Goal: Task Accomplishment & Management: Manage account settings

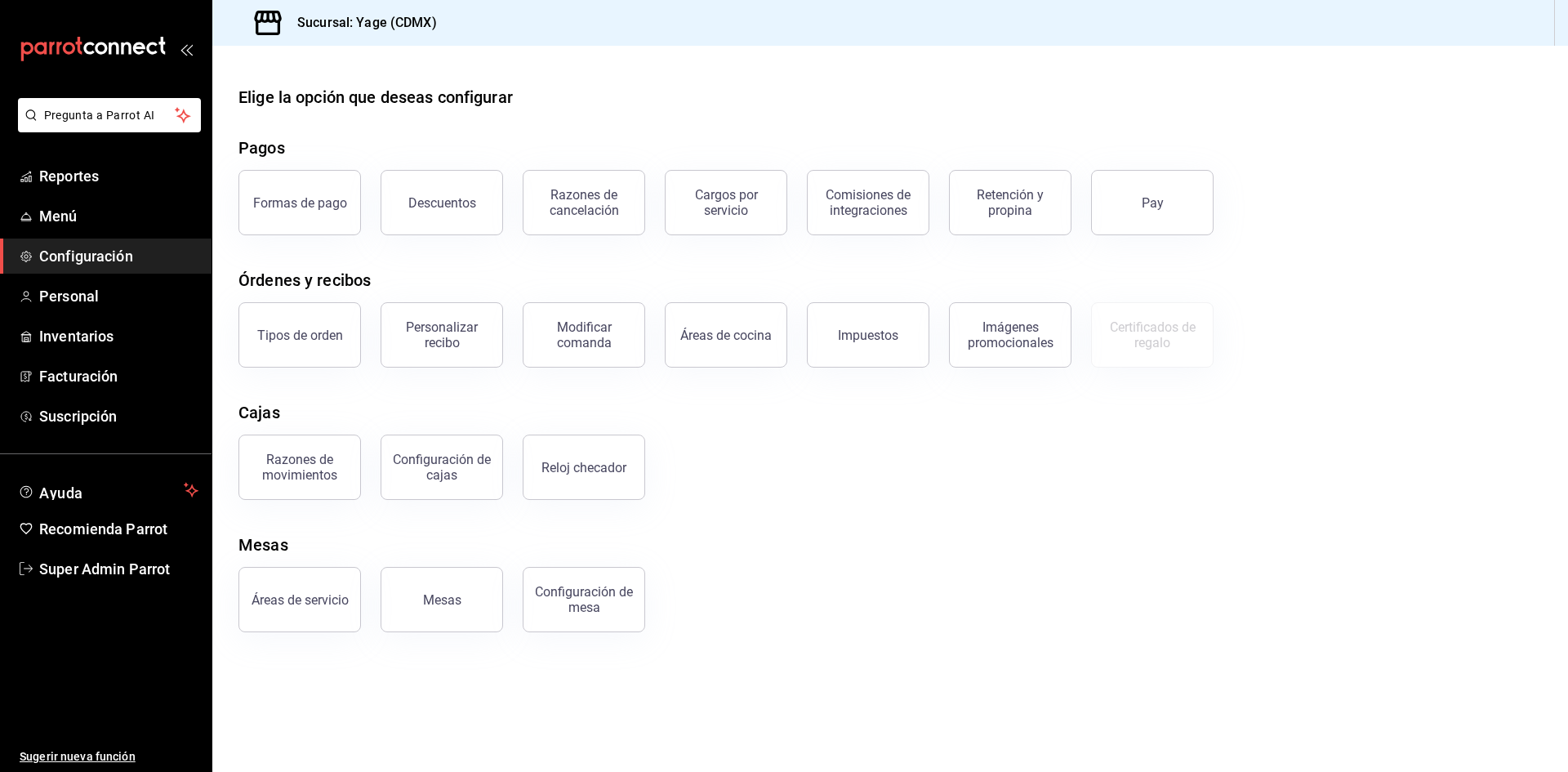
click at [167, 570] on span "Super Admin Parrot" at bounding box center [119, 569] width 160 height 22
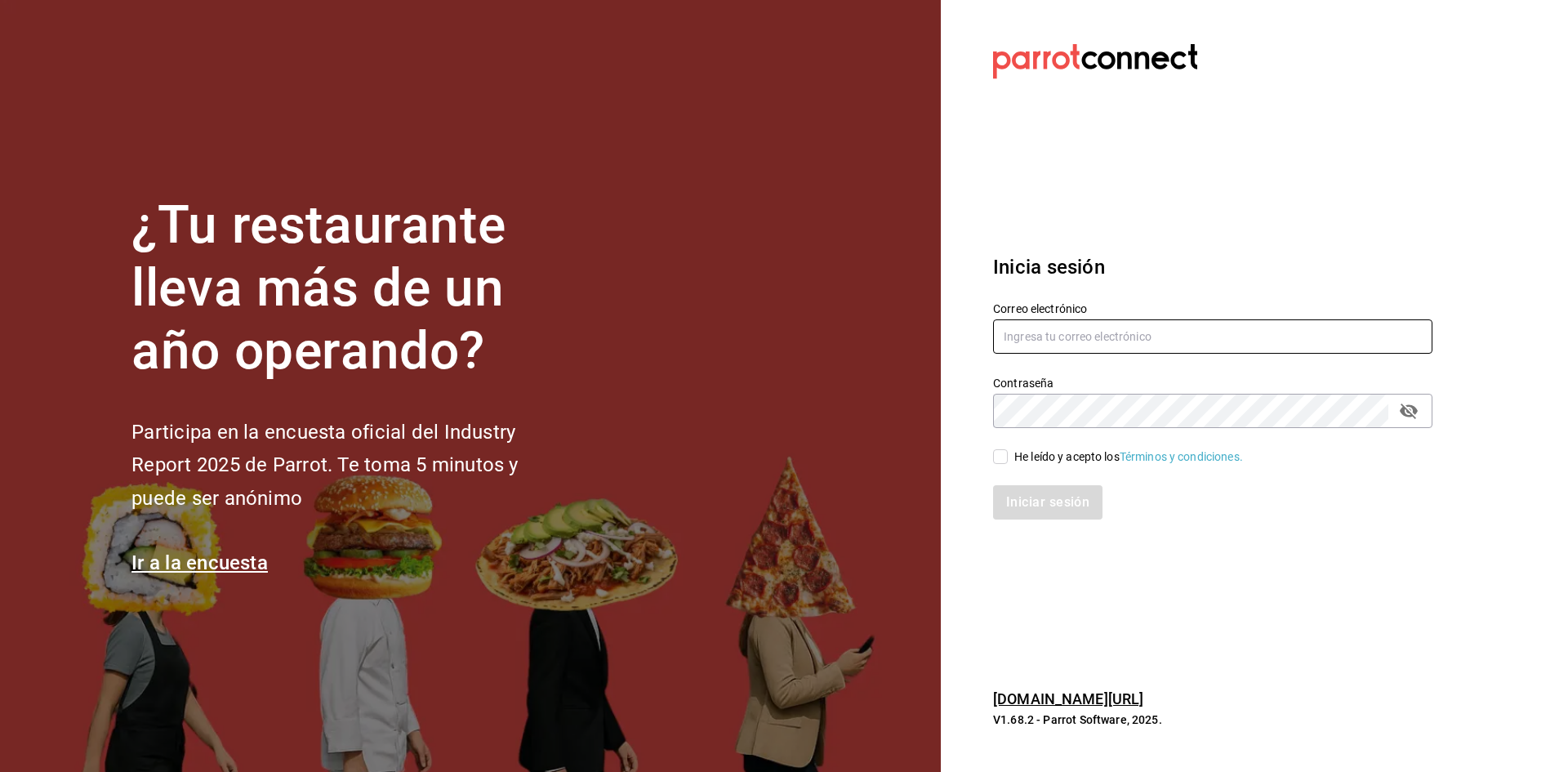
click at [1050, 346] on input "text" at bounding box center [1213, 336] width 439 height 34
paste input "pasteleria@marilui.com"
type input "pasteleria@marilui.com"
click at [998, 458] on input "He leído y acepto los Términos y condiciones." at bounding box center [1000, 456] width 14 height 14
checkbox input "true"
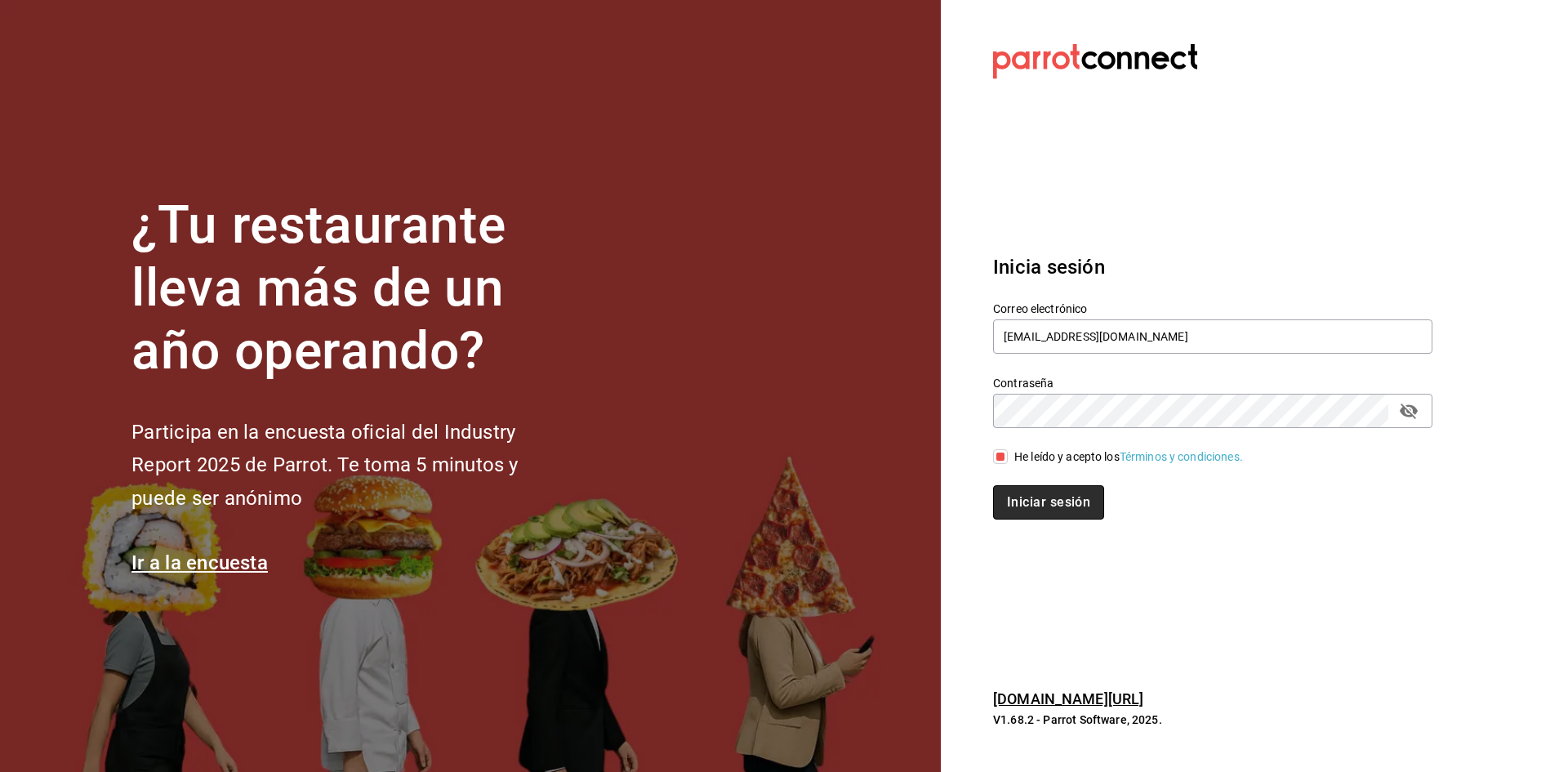
click at [1029, 516] on button "Iniciar sesión" at bounding box center [1049, 502] width 111 height 34
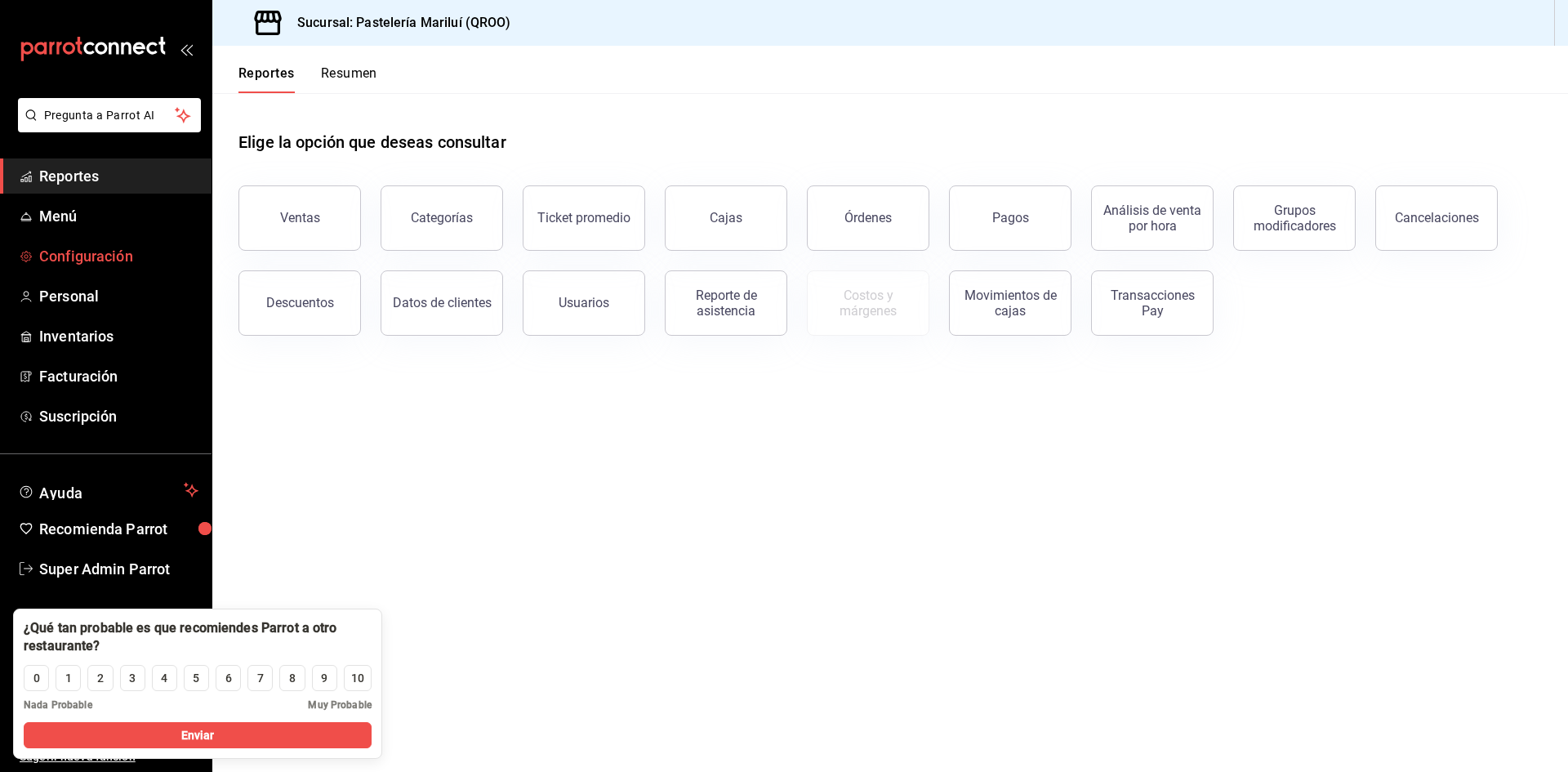
click at [103, 246] on span "Configuración" at bounding box center [119, 256] width 160 height 22
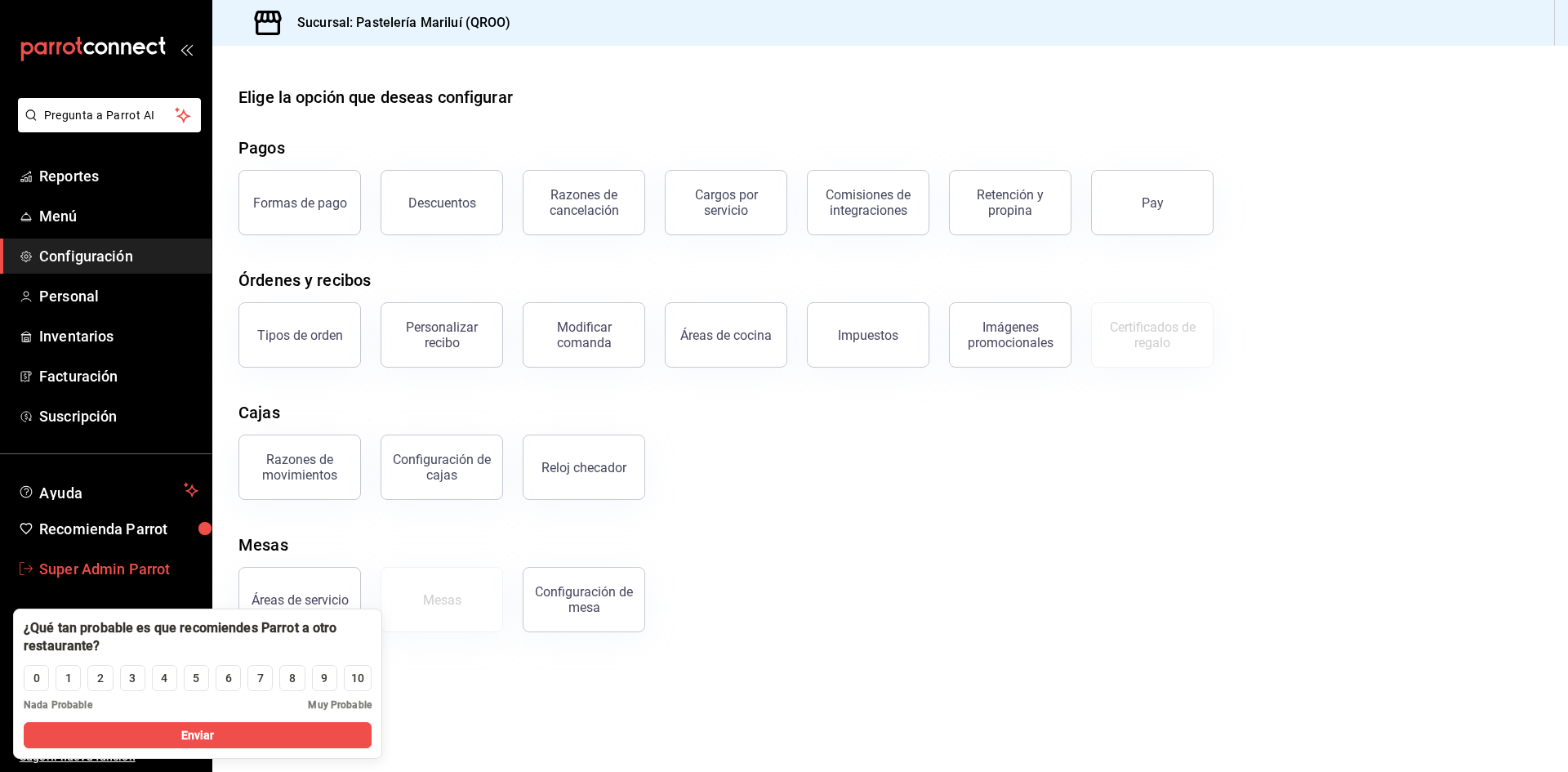
click at [54, 578] on span "Super Admin Parrot" at bounding box center [119, 569] width 160 height 22
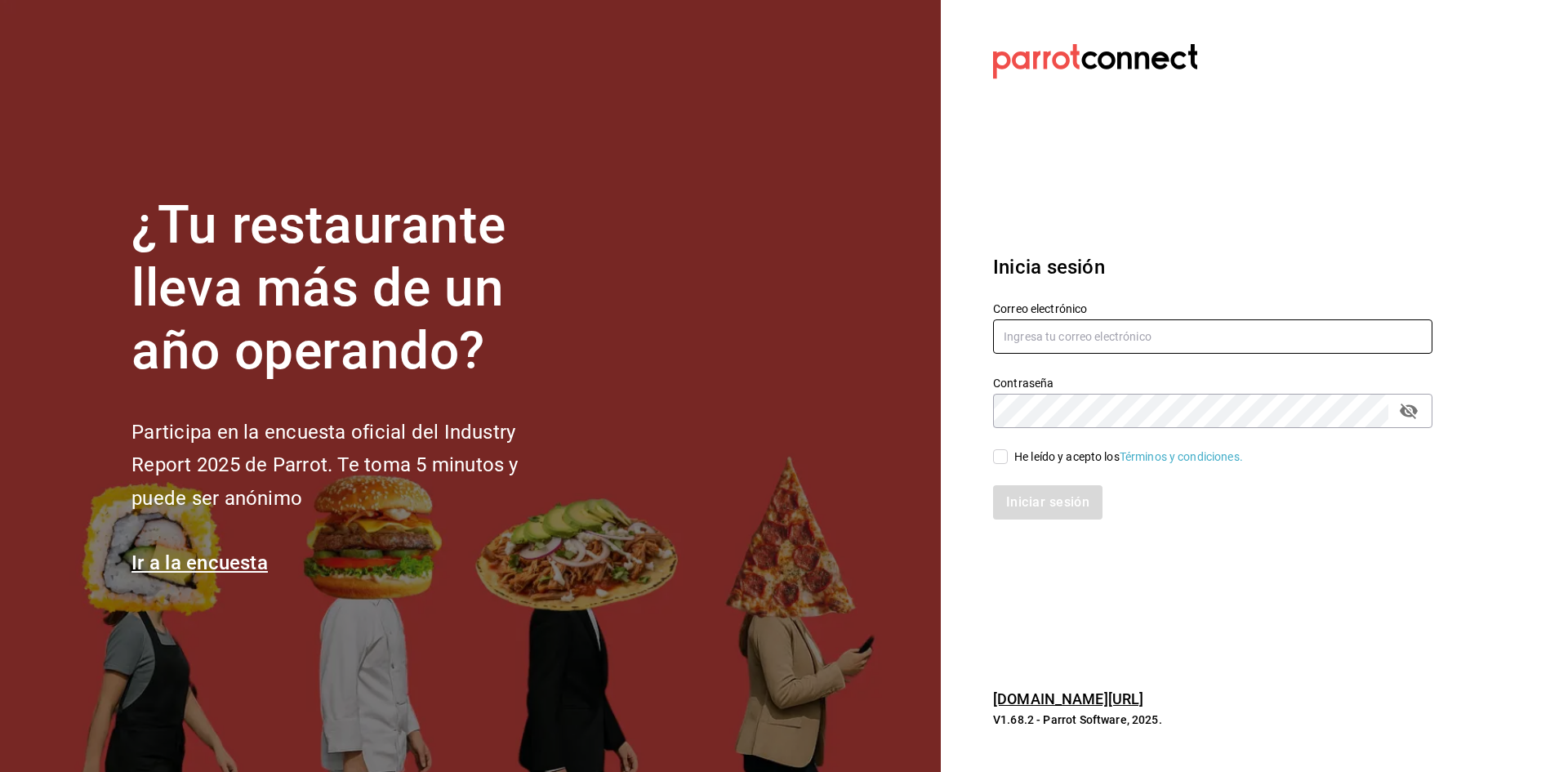
click at [1048, 333] on input "text" at bounding box center [1213, 336] width 439 height 34
paste input "pasteleriacanela@marilui.com"
type input "pasteleriacanela@marilui.com"
click at [996, 457] on input "He leído y acepto los Términos y condiciones." at bounding box center [1000, 456] width 14 height 14
checkbox input "true"
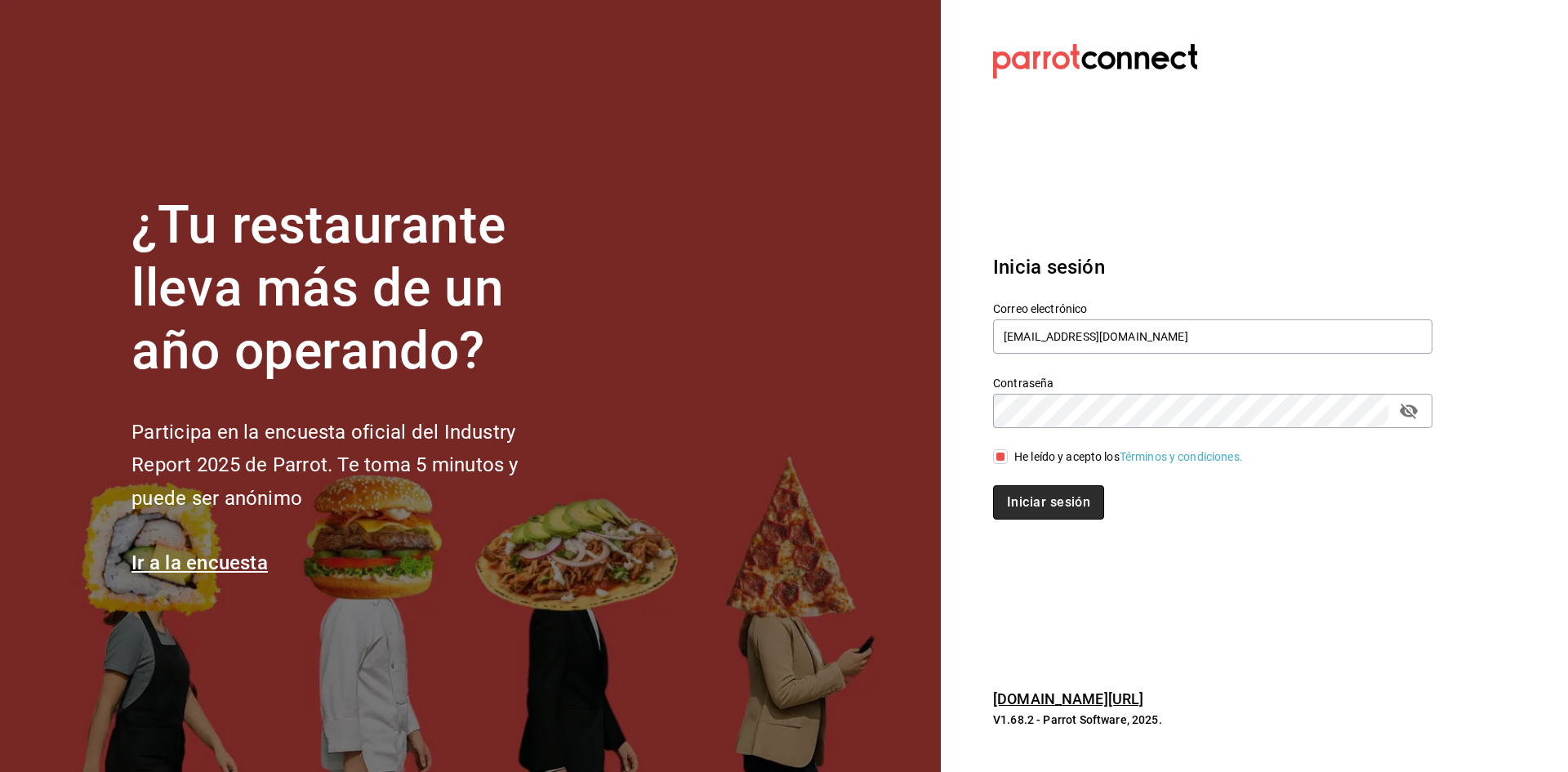
click at [1012, 494] on button "Iniciar sesión" at bounding box center [1049, 502] width 111 height 34
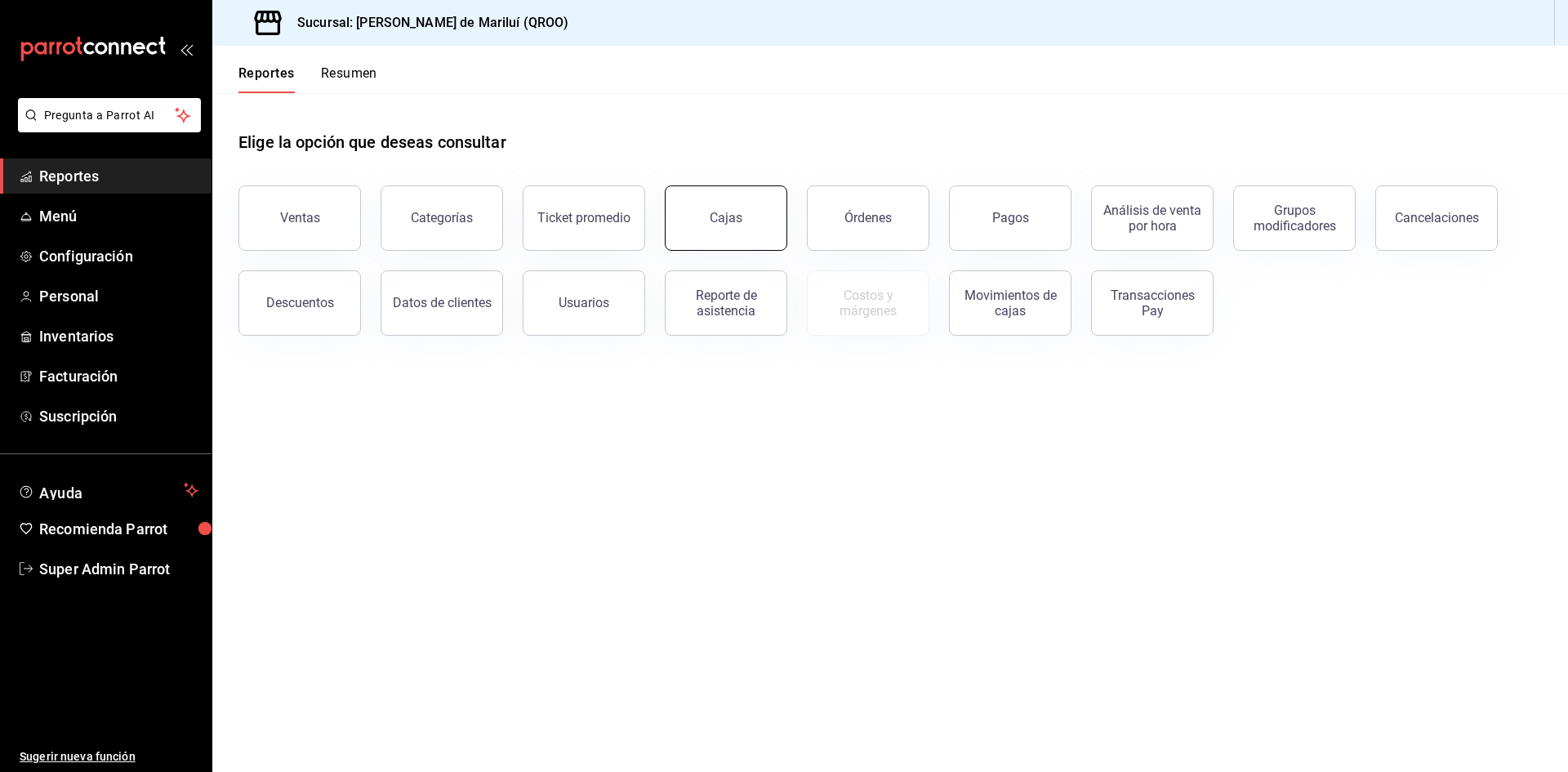
click at [742, 213] on button "Cajas" at bounding box center [726, 218] width 123 height 66
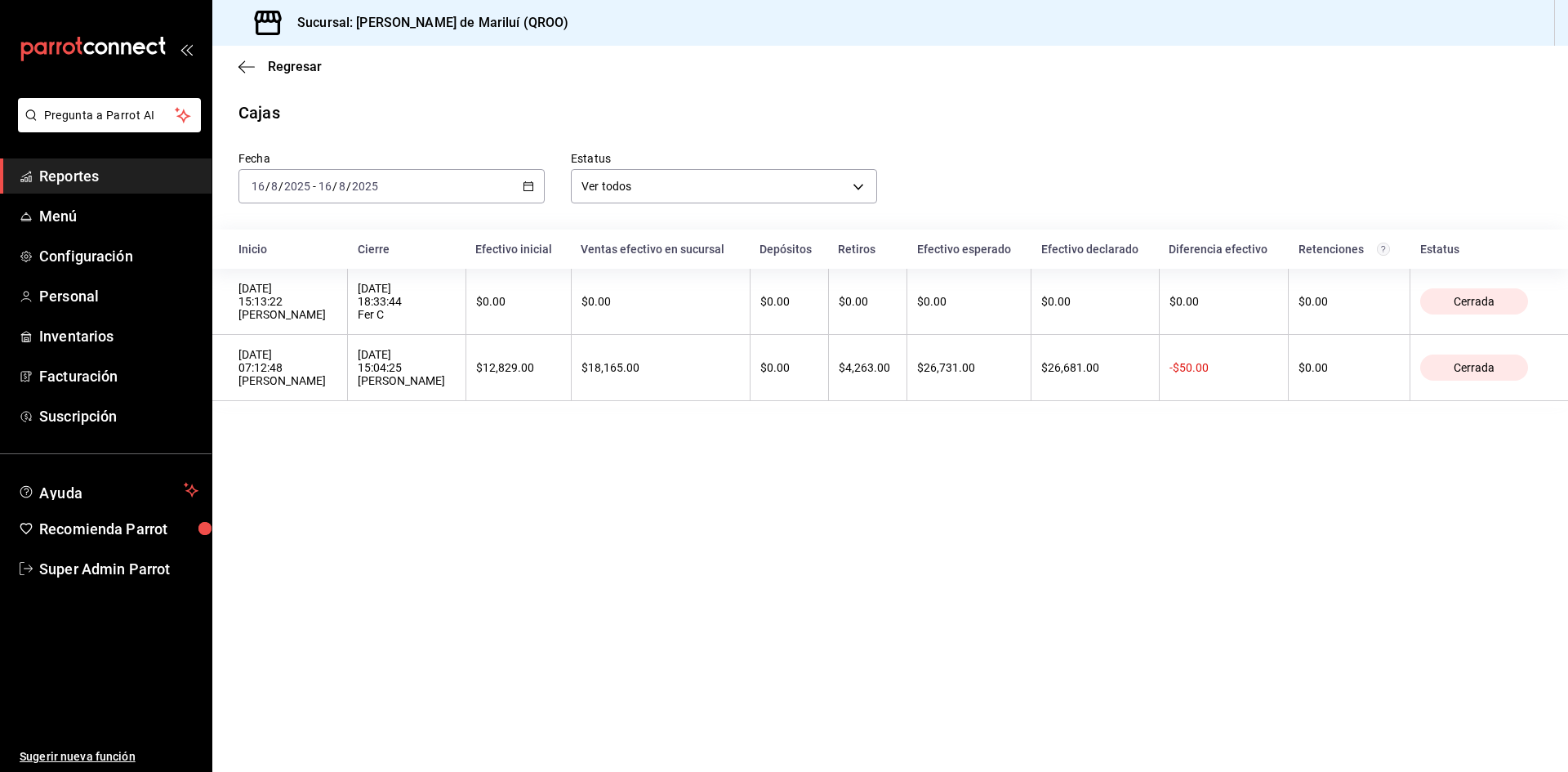
click at [520, 192] on div "2025-08-16 16 / 8 / 2025 - 2025-08-16 16 / 8 / 2025" at bounding box center [392, 186] width 307 height 34
click at [324, 278] on span "Ayer" at bounding box center [315, 272] width 127 height 17
click at [528, 192] on div "2025-08-15 15 / 8 / 2025 - 2025-08-15 15 / 8 / 2025" at bounding box center [392, 186] width 307 height 34
click at [609, 517] on main "Regresar Cajas Fecha 2025-08-15 15 / 8 / 2025 - 2025-08-15 15 / 8 / 2025 Estatu…" at bounding box center [891, 408] width 1356 height 726
click at [533, 185] on \(Stroke\) "button" at bounding box center [529, 186] width 10 height 9
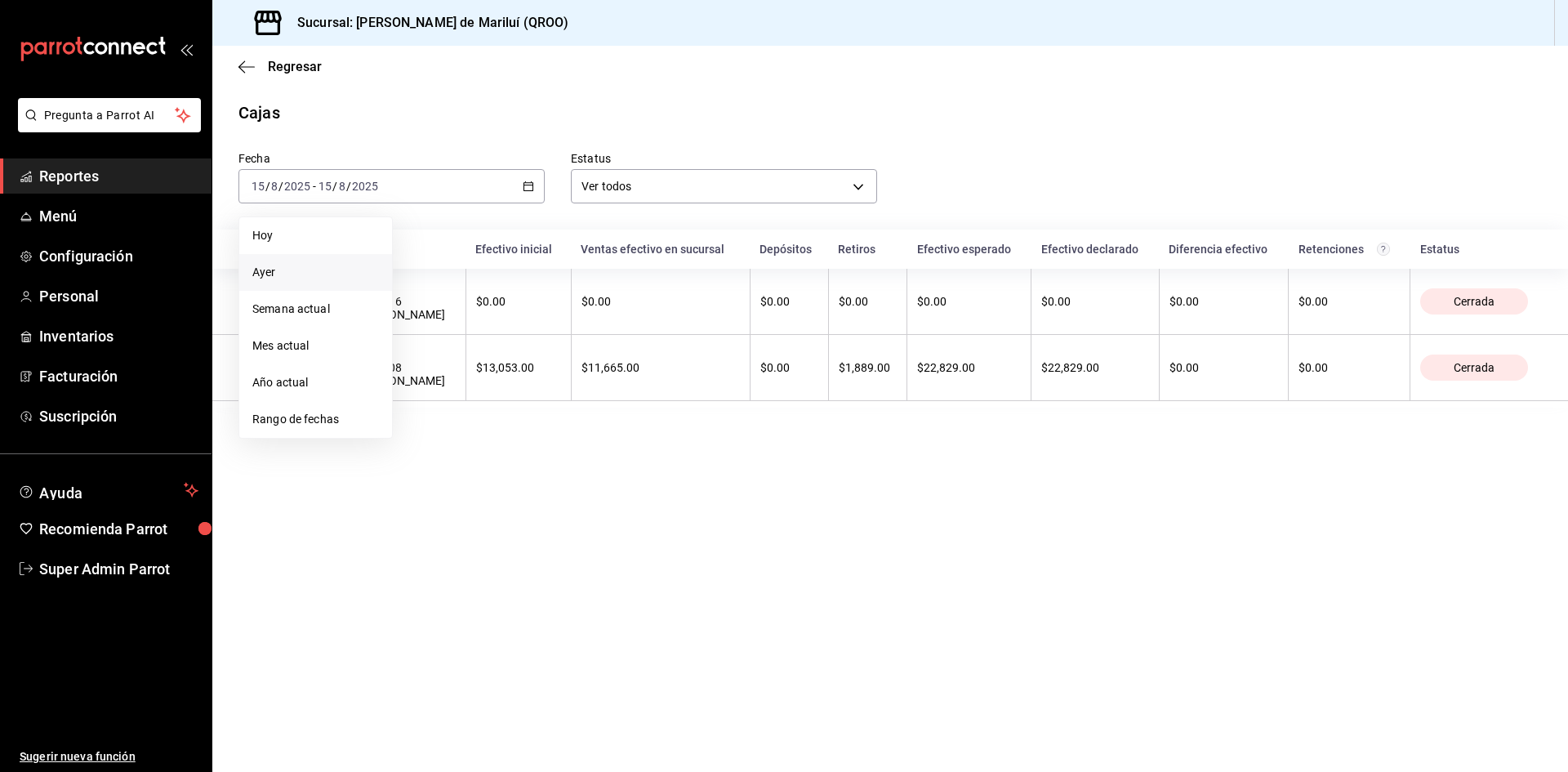
click at [503, 486] on main "Regresar Cajas Fecha 2025-08-15 15 / 8 / 2025 - 2025-08-15 15 / 8 / 2025 Hoy Ay…" at bounding box center [891, 408] width 1356 height 726
click at [541, 184] on div "2025-08-15 15 / 8 / 2025 - 2025-08-15 15 / 8 / 2025" at bounding box center [392, 186] width 307 height 34
click at [452, 476] on main "Regresar Cajas Fecha 2025-08-15 15 / 8 / 2025 - 2025-08-15 15 / 8 / 2025 Hoy Ay…" at bounding box center [891, 408] width 1356 height 726
click at [504, 192] on div "2025-08-15 15 / 8 / 2025 - 2025-08-15 15 / 8 / 2025" at bounding box center [392, 186] width 307 height 34
click at [313, 248] on li "Hoy" at bounding box center [316, 236] width 153 height 37
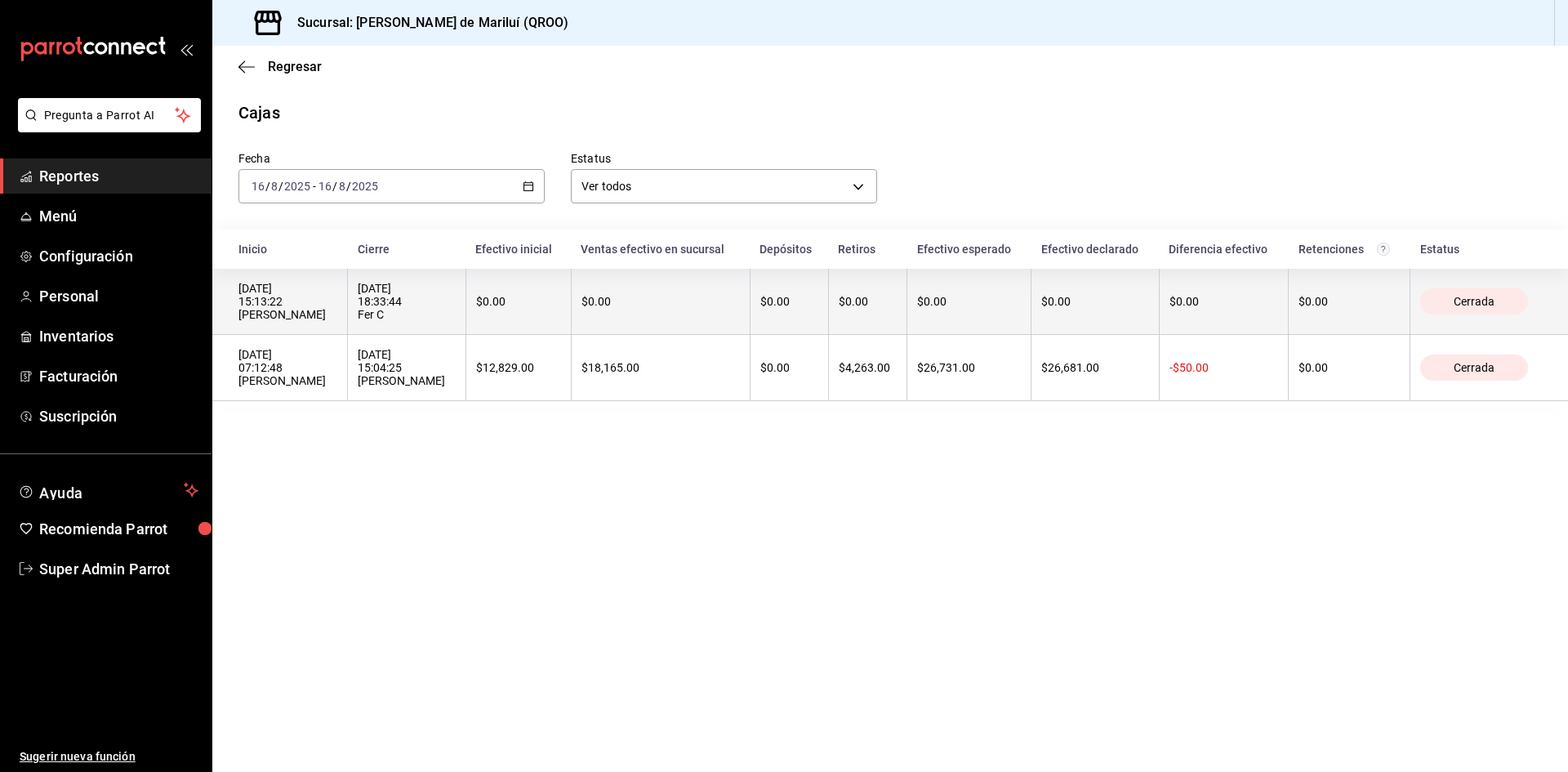
click at [314, 320] on div "16/08/2025 15:13:22 Leydi Angel" at bounding box center [288, 301] width 99 height 39
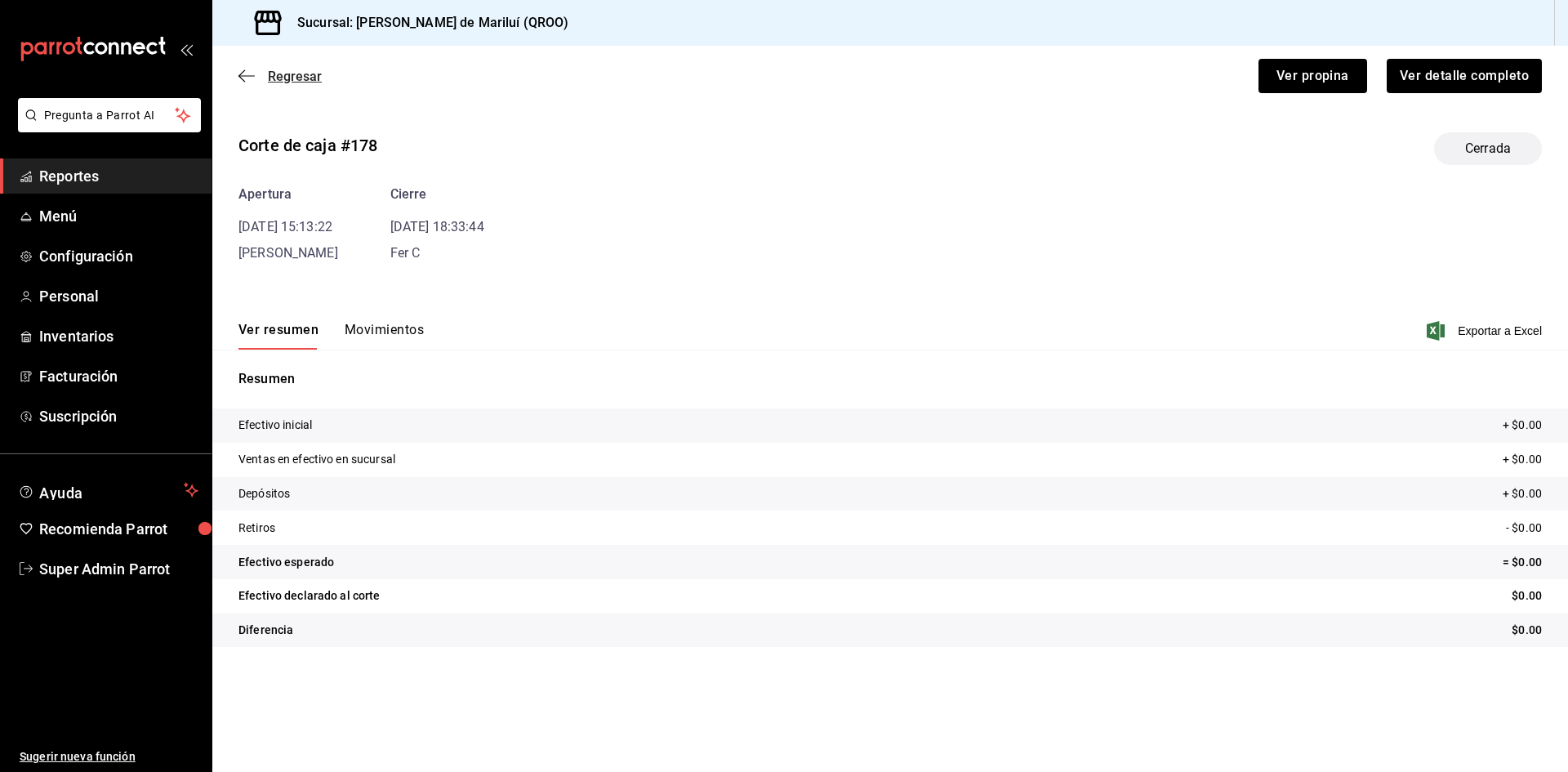
click at [252, 82] on icon "button" at bounding box center [246, 76] width 16 height 14
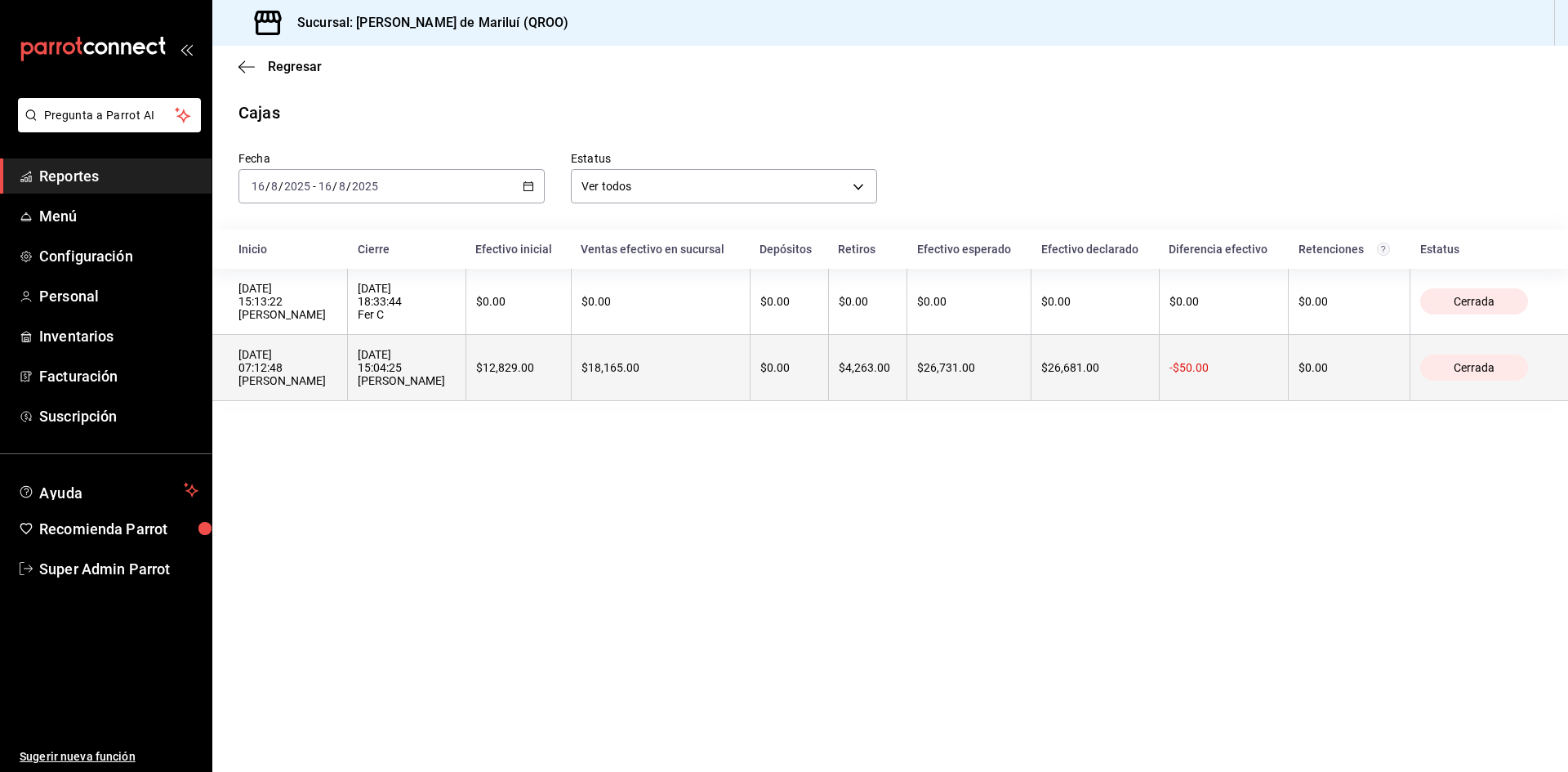
click at [350, 399] on th "16/08/2025 15:04:25 Leydi Angel" at bounding box center [407, 368] width 118 height 66
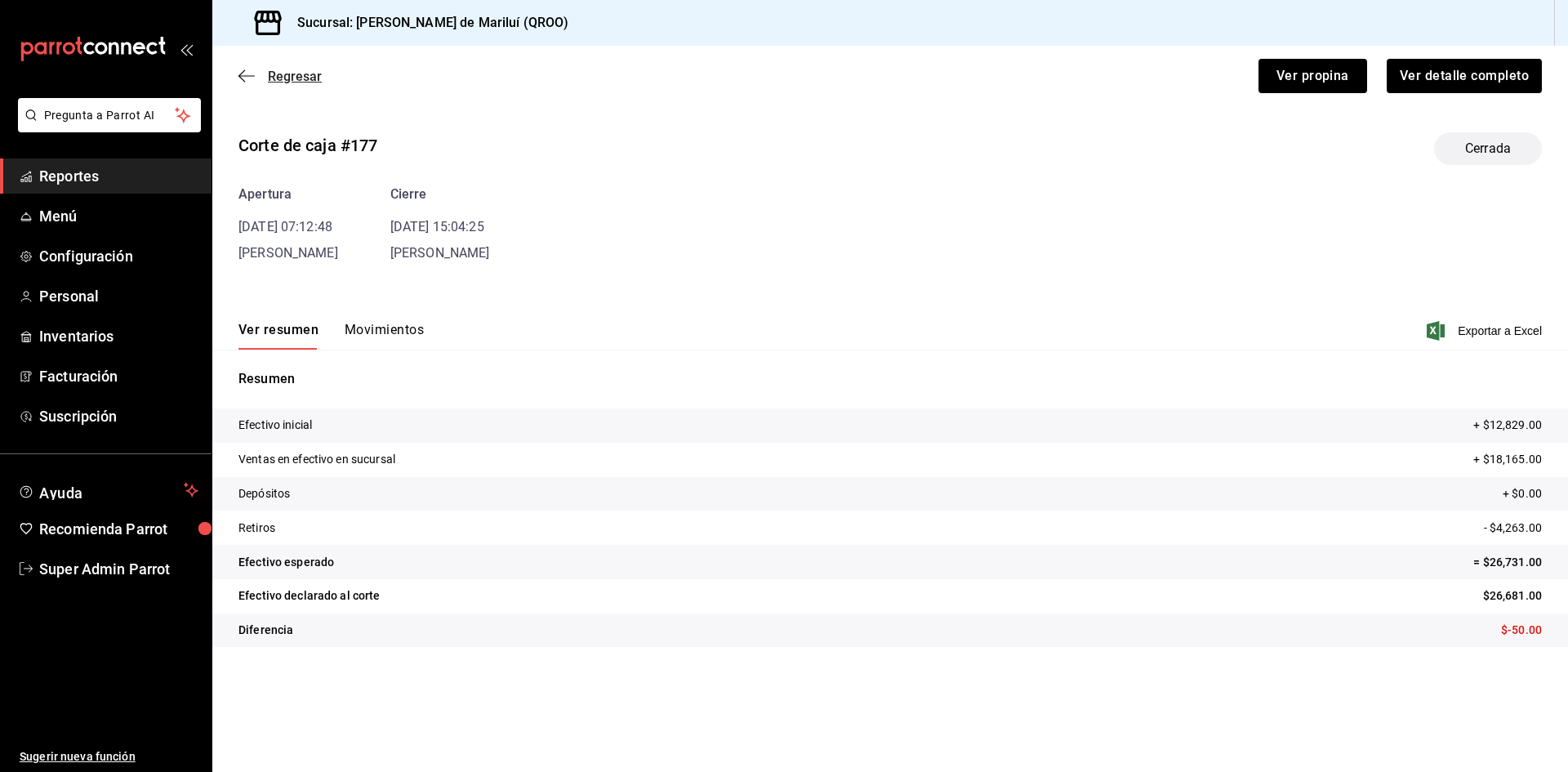
click at [245, 71] on icon "button" at bounding box center [246, 76] width 16 height 14
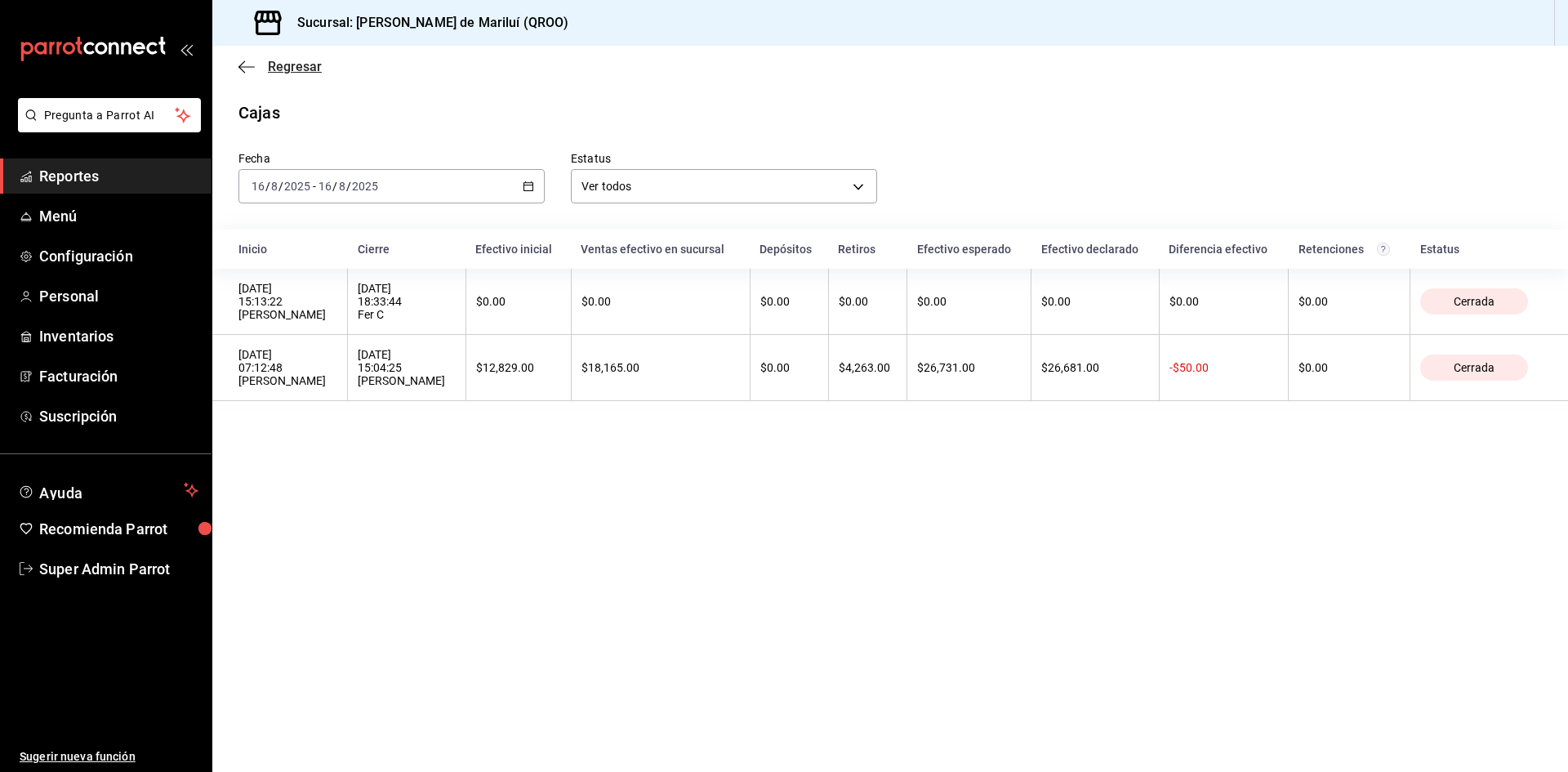
click at [243, 60] on icon "button" at bounding box center [246, 66] width 16 height 14
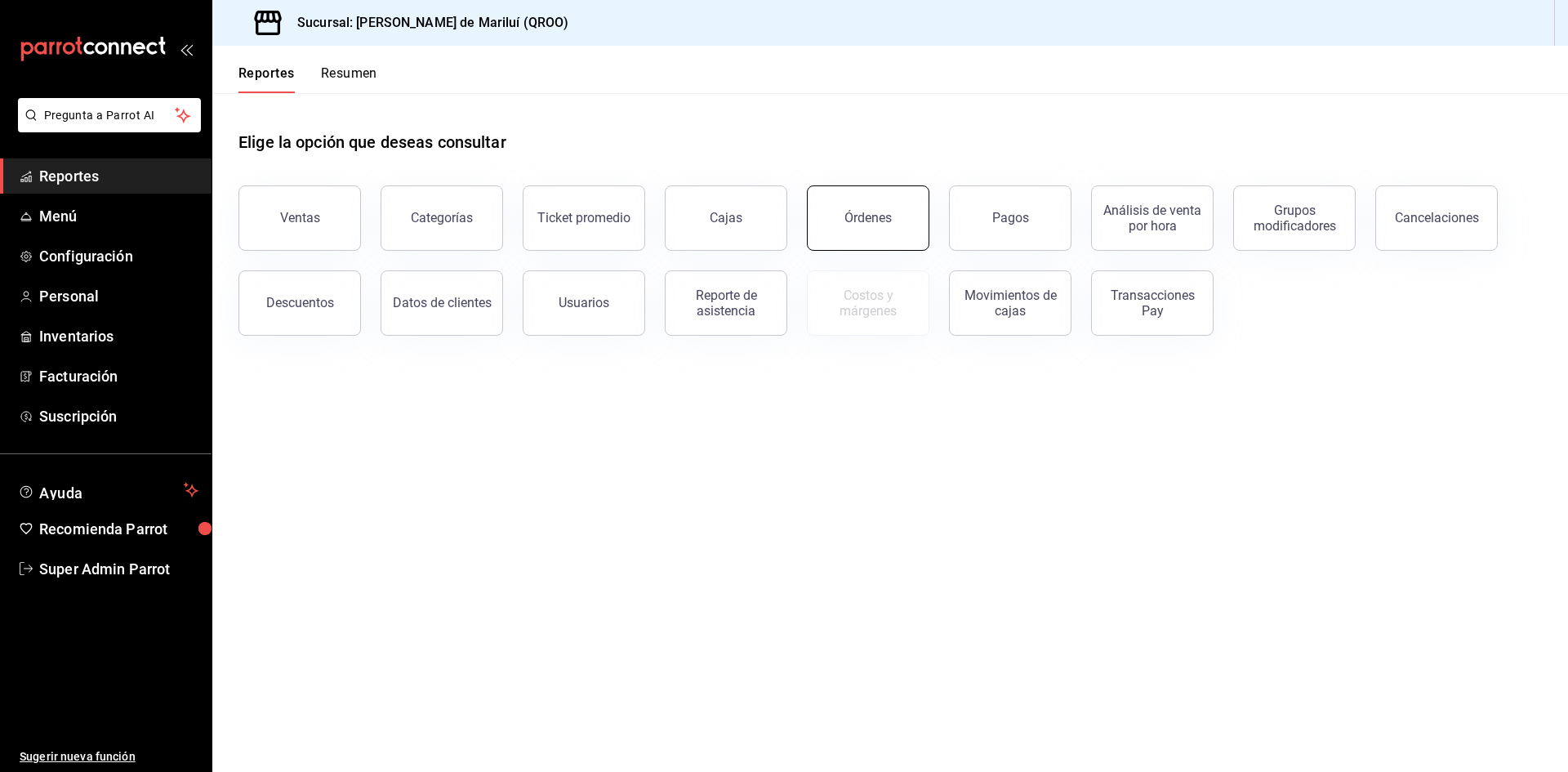
click at [832, 213] on button "Órdenes" at bounding box center [868, 218] width 123 height 66
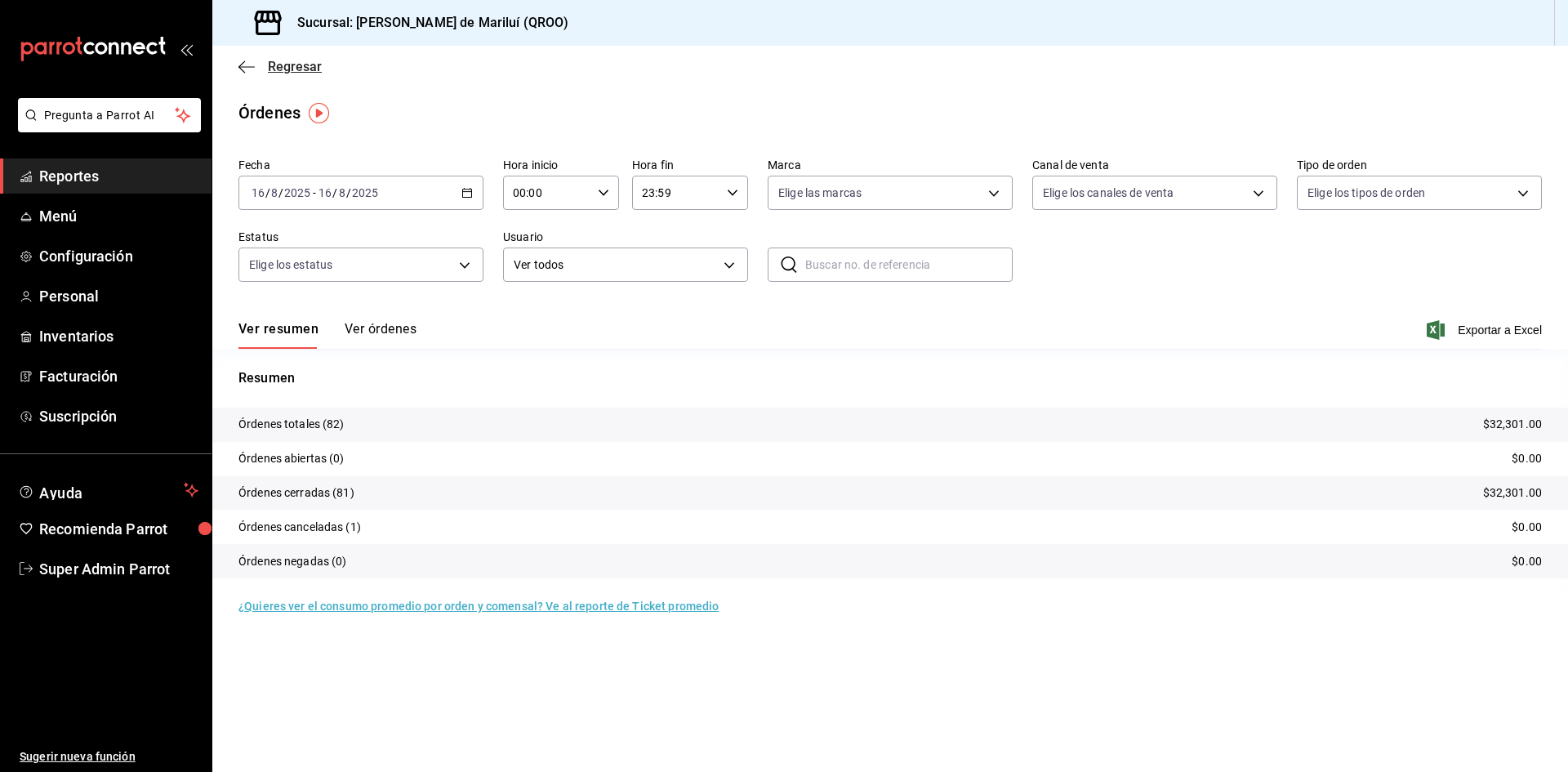
click at [254, 72] on icon "button" at bounding box center [246, 66] width 16 height 14
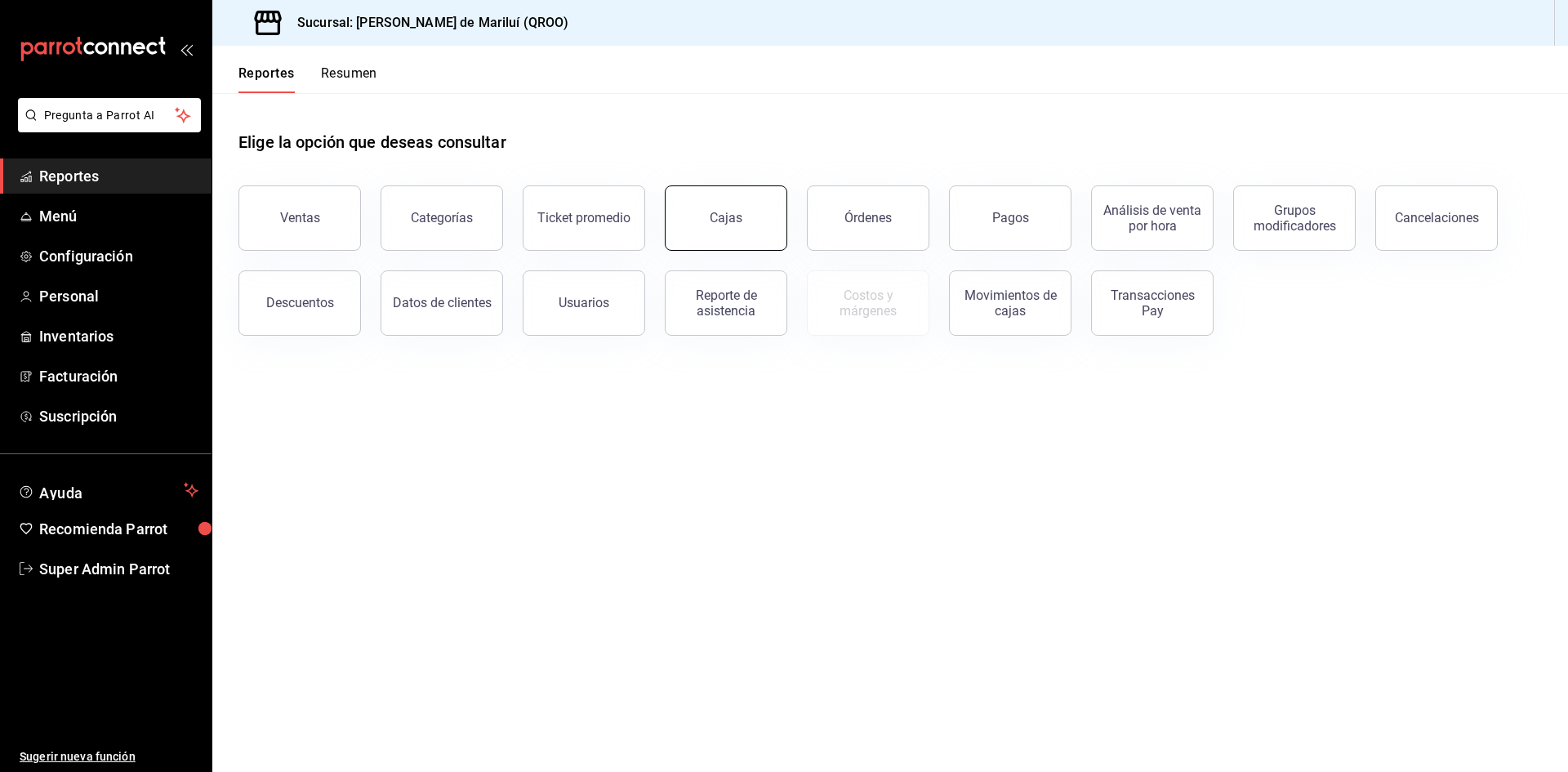
click at [774, 225] on button "Cajas" at bounding box center [726, 218] width 123 height 66
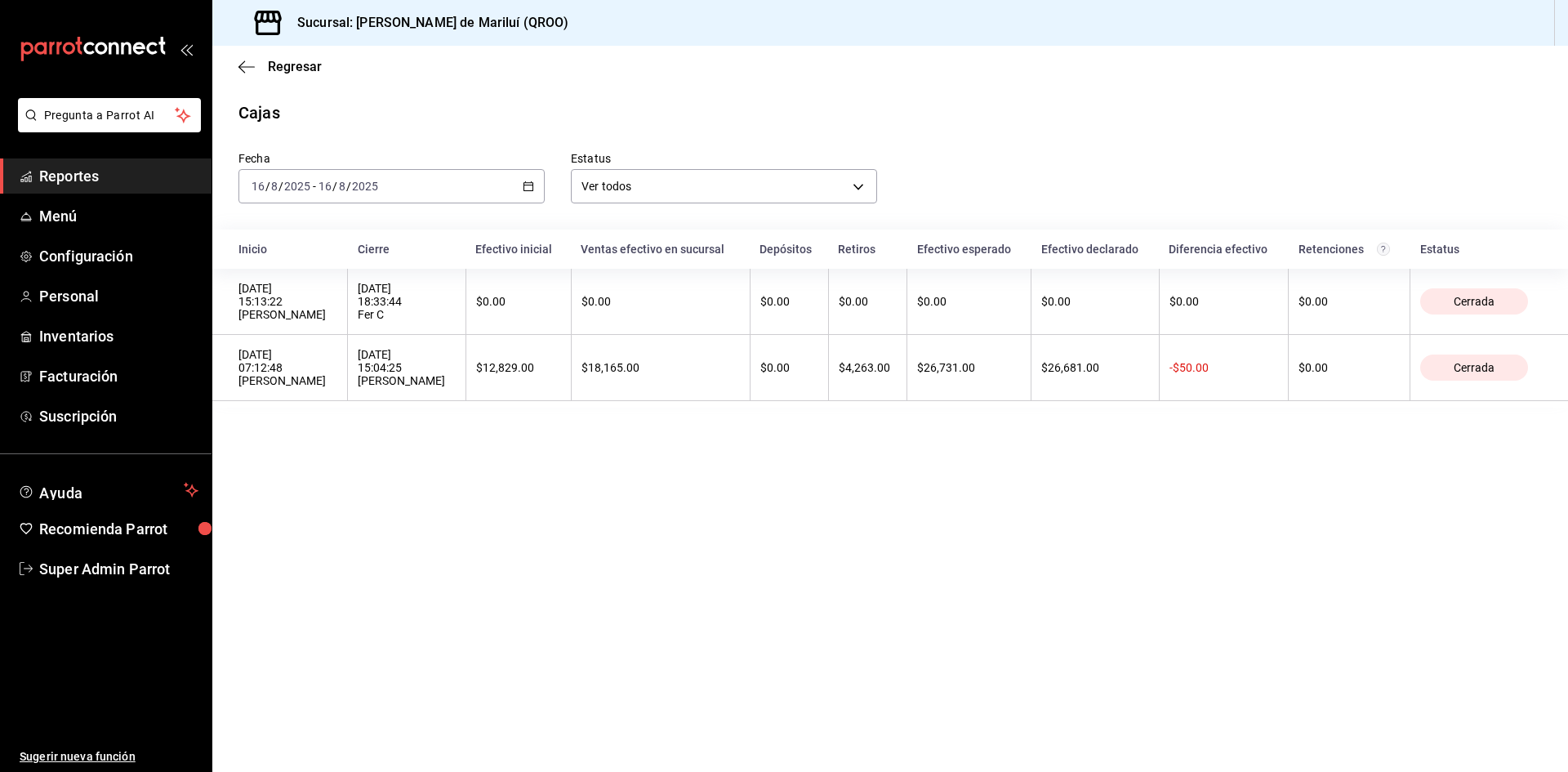
click at [508, 186] on div "2025-08-16 16 / 8 / 2025 - 2025-08-16 16 / 8 / 2025" at bounding box center [392, 186] width 307 height 34
click at [327, 271] on span "Ayer" at bounding box center [315, 272] width 127 height 17
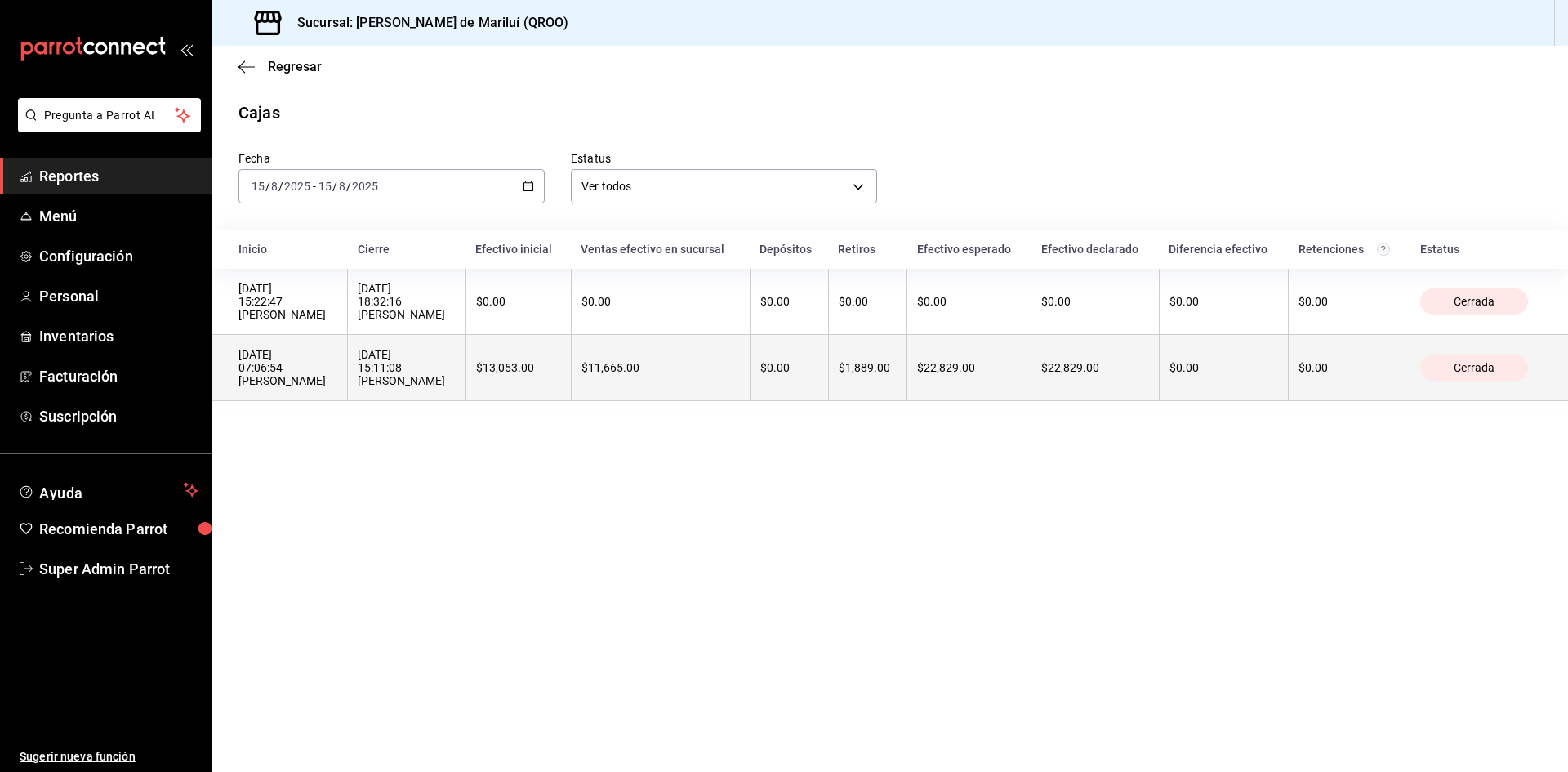
click at [280, 353] on div "15/08/2025 07:06:54 Leydi Angel" at bounding box center [288, 367] width 99 height 39
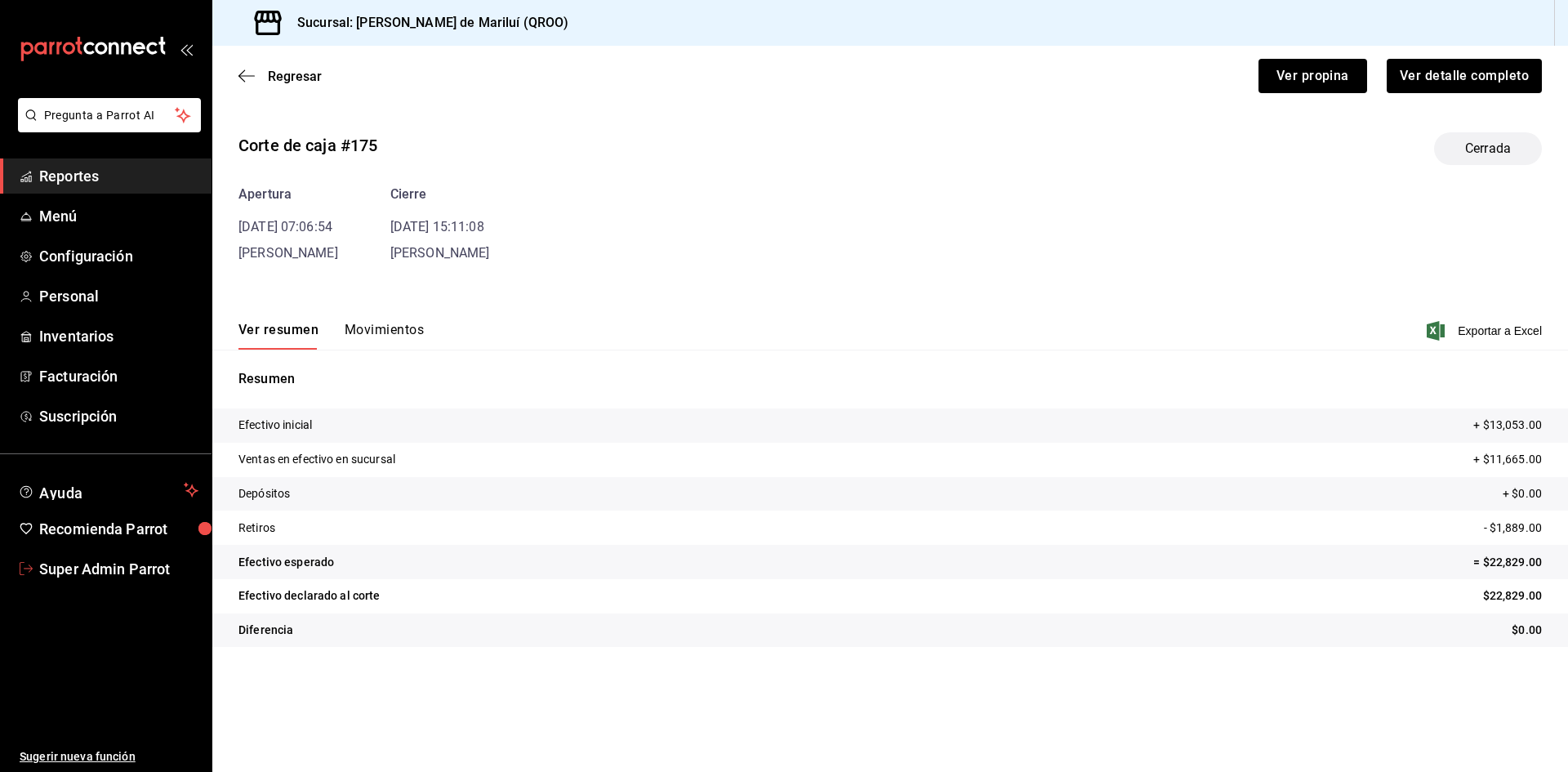
click at [66, 554] on link "Super Admin Parrot" at bounding box center [106, 569] width 212 height 35
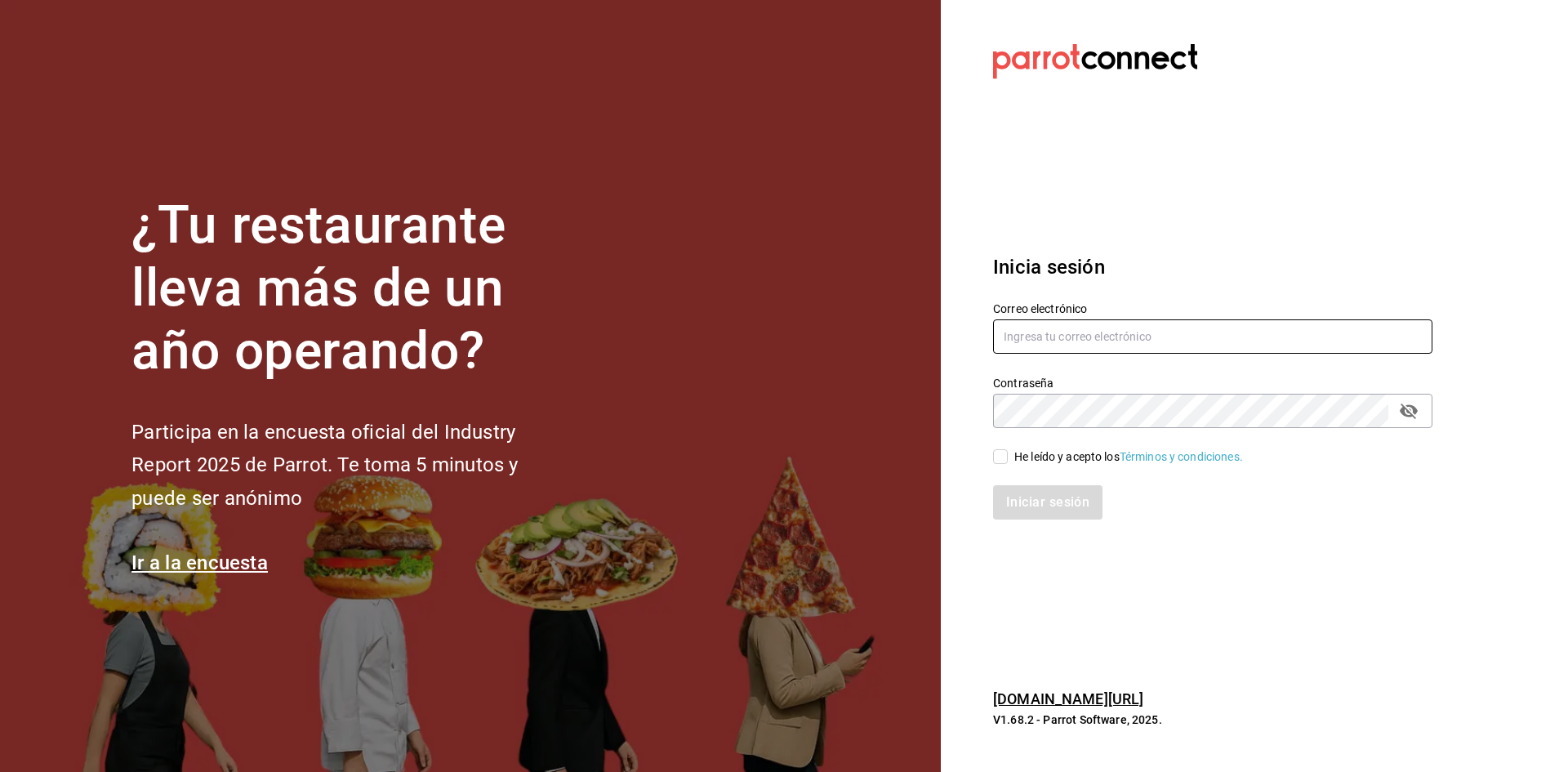
click at [1027, 342] on input "text" at bounding box center [1213, 336] width 439 height 34
paste input "restauranteapapacho@bona.com"
type input "restauranteapapacho@bona.com"
click at [1006, 458] on input "He leído y acepto los Términos y condiciones." at bounding box center [1000, 456] width 14 height 14
checkbox input "true"
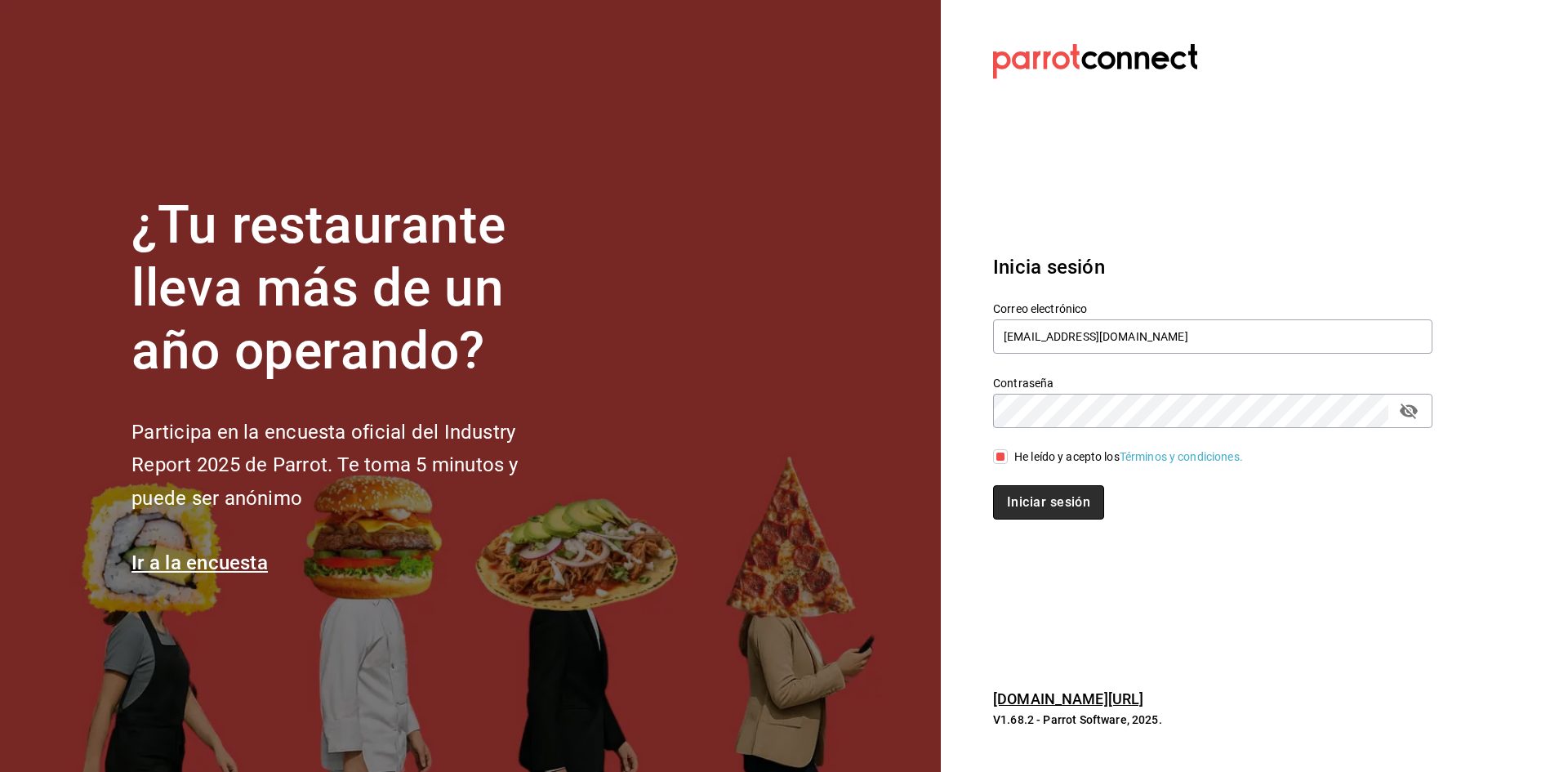
click at [1018, 491] on button "Iniciar sesión" at bounding box center [1049, 502] width 111 height 34
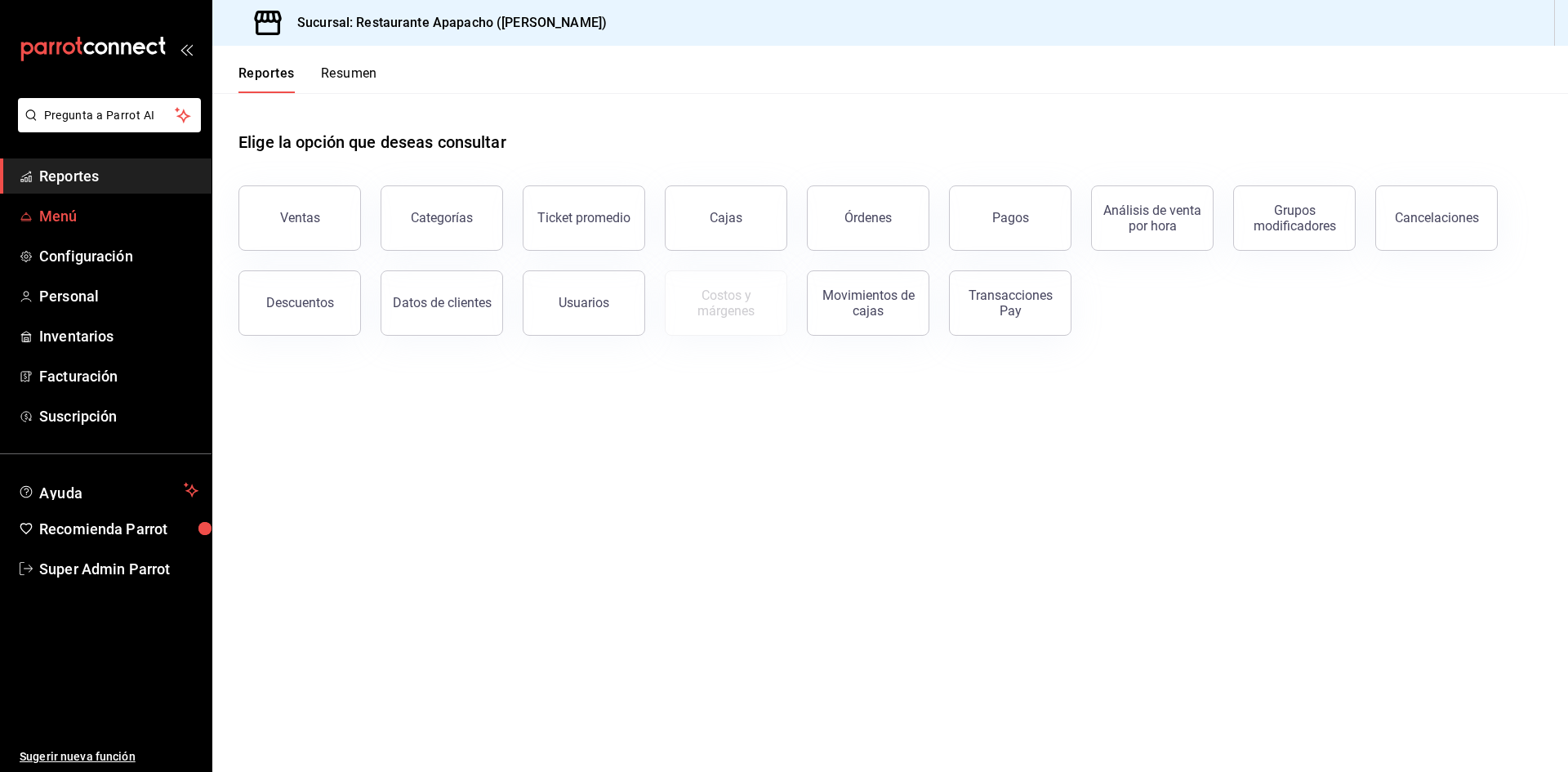
click at [107, 209] on span "Menú" at bounding box center [119, 216] width 160 height 22
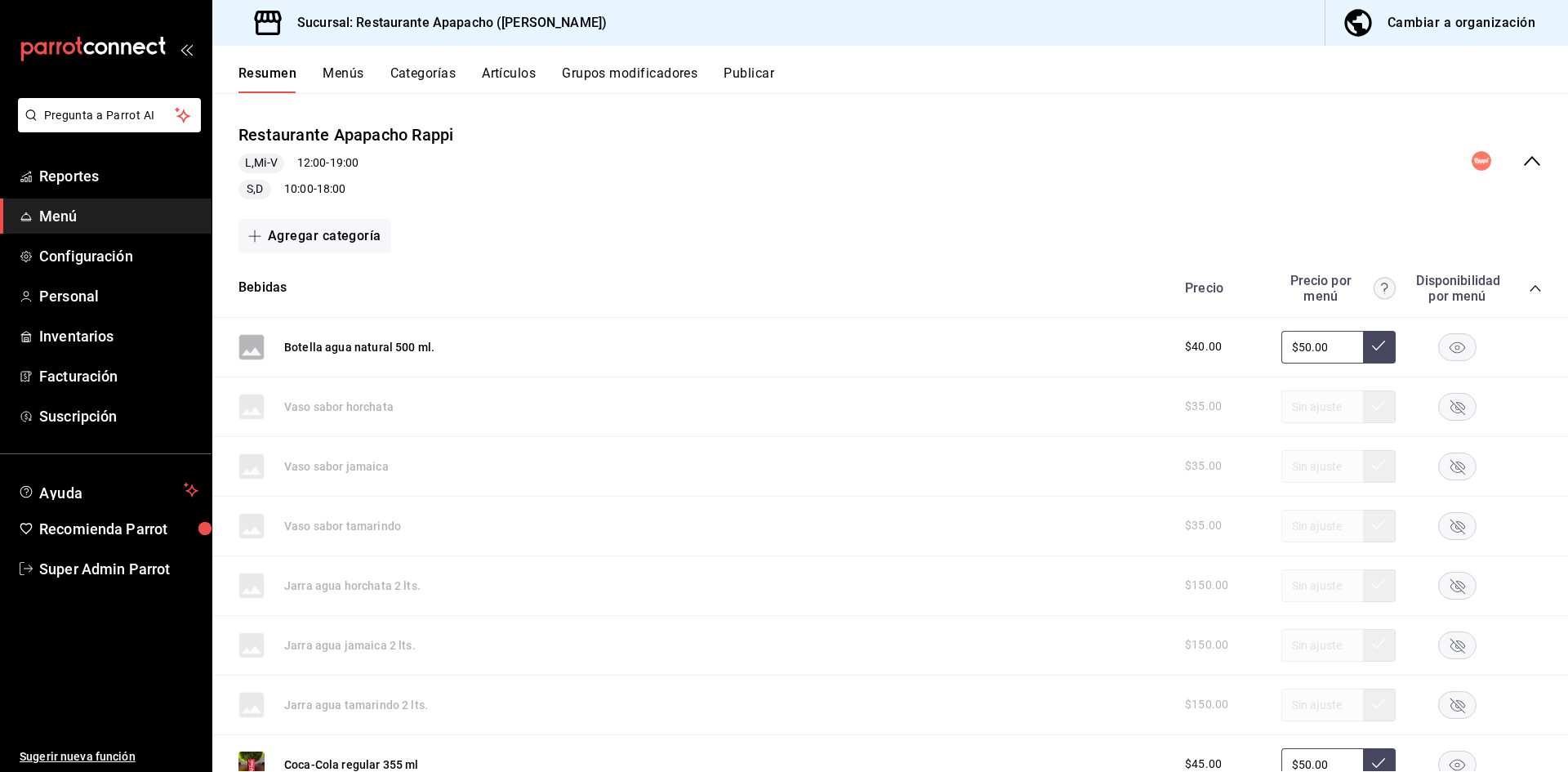
scroll to position [108, 0]
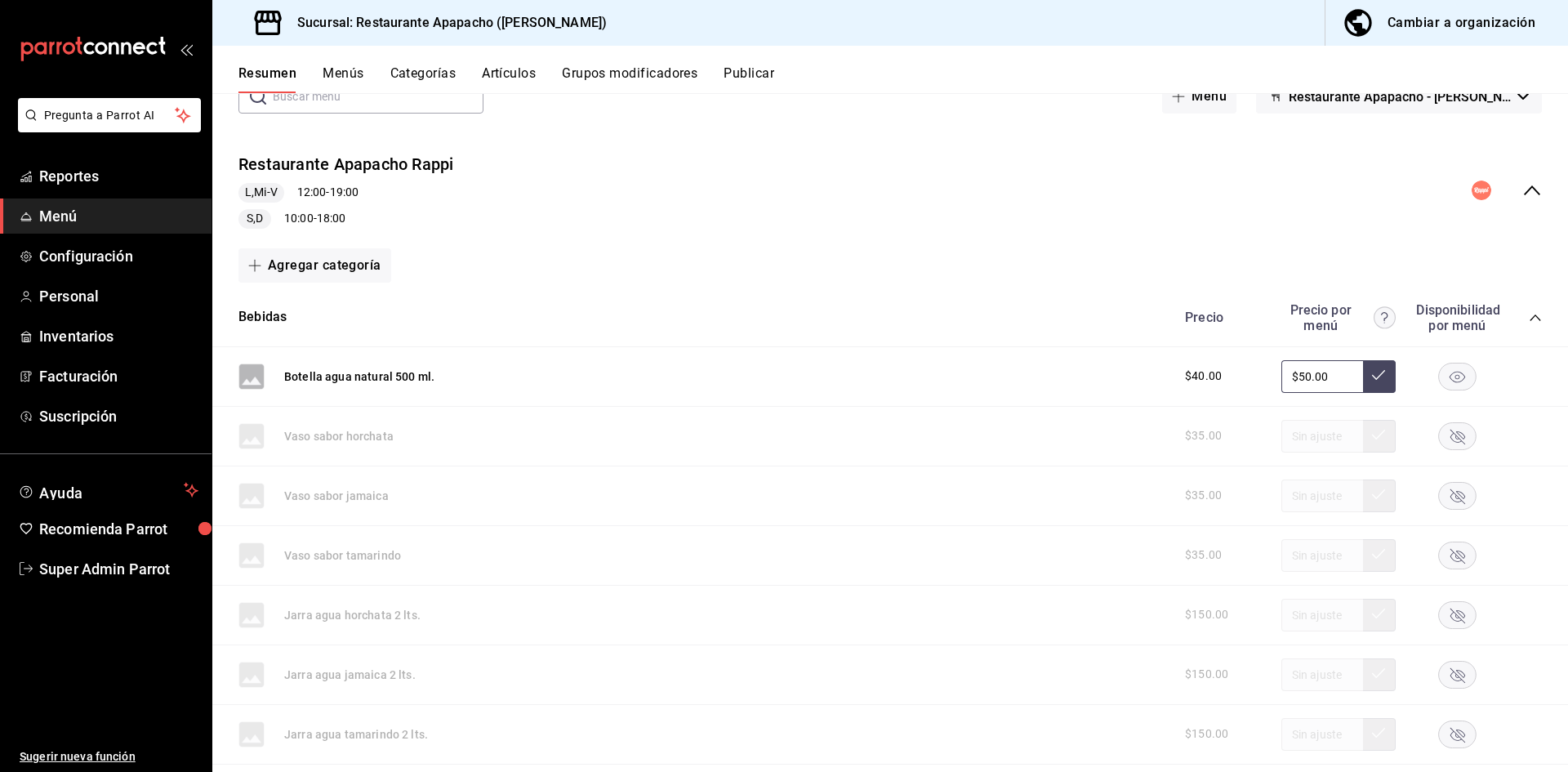
click at [1523, 186] on icon "collapse-menu-row" at bounding box center [1532, 190] width 19 height 19
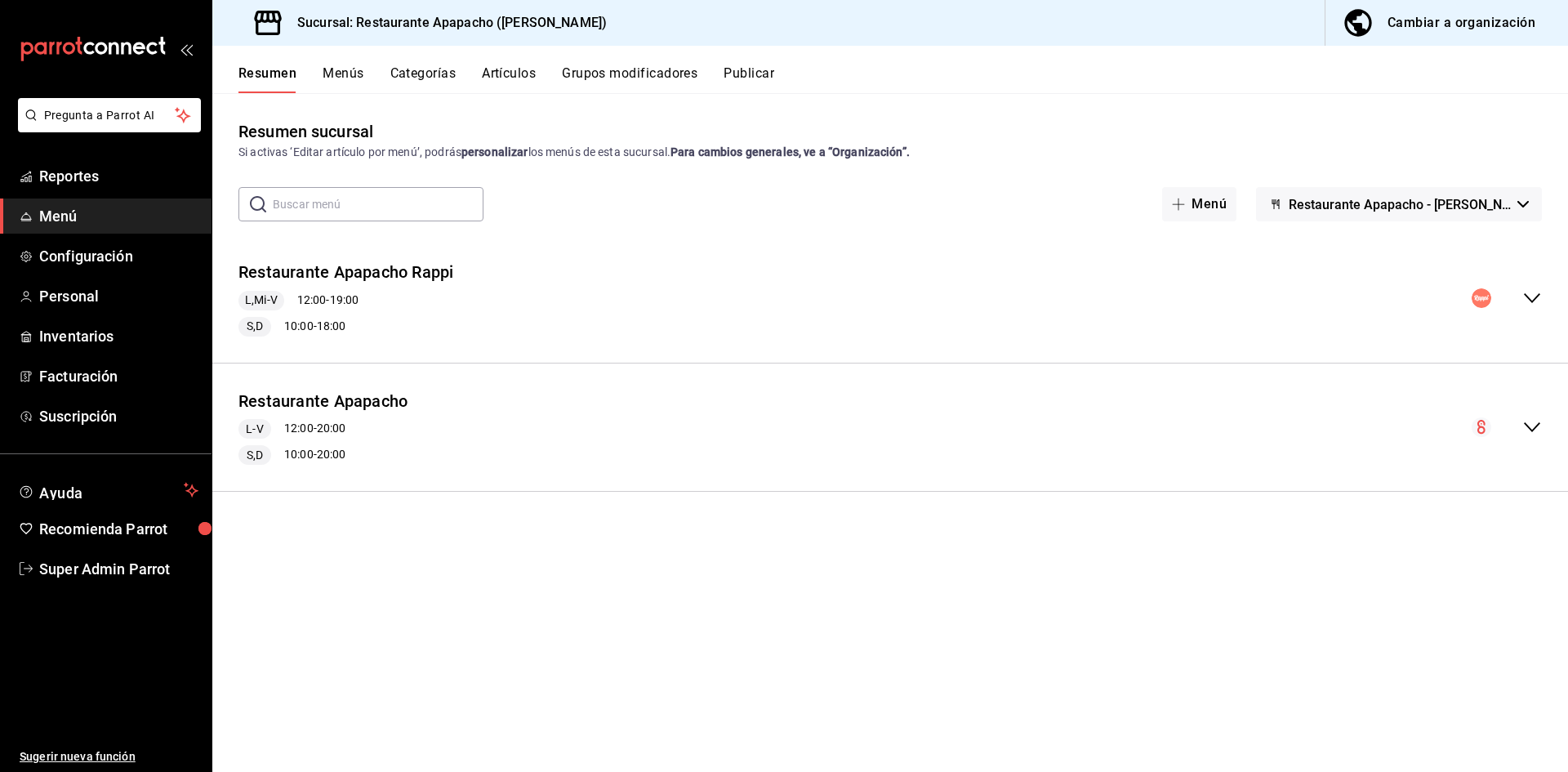
scroll to position [0, 0]
click at [381, 394] on button "Restaurante Apapacho" at bounding box center [323, 402] width 169 height 24
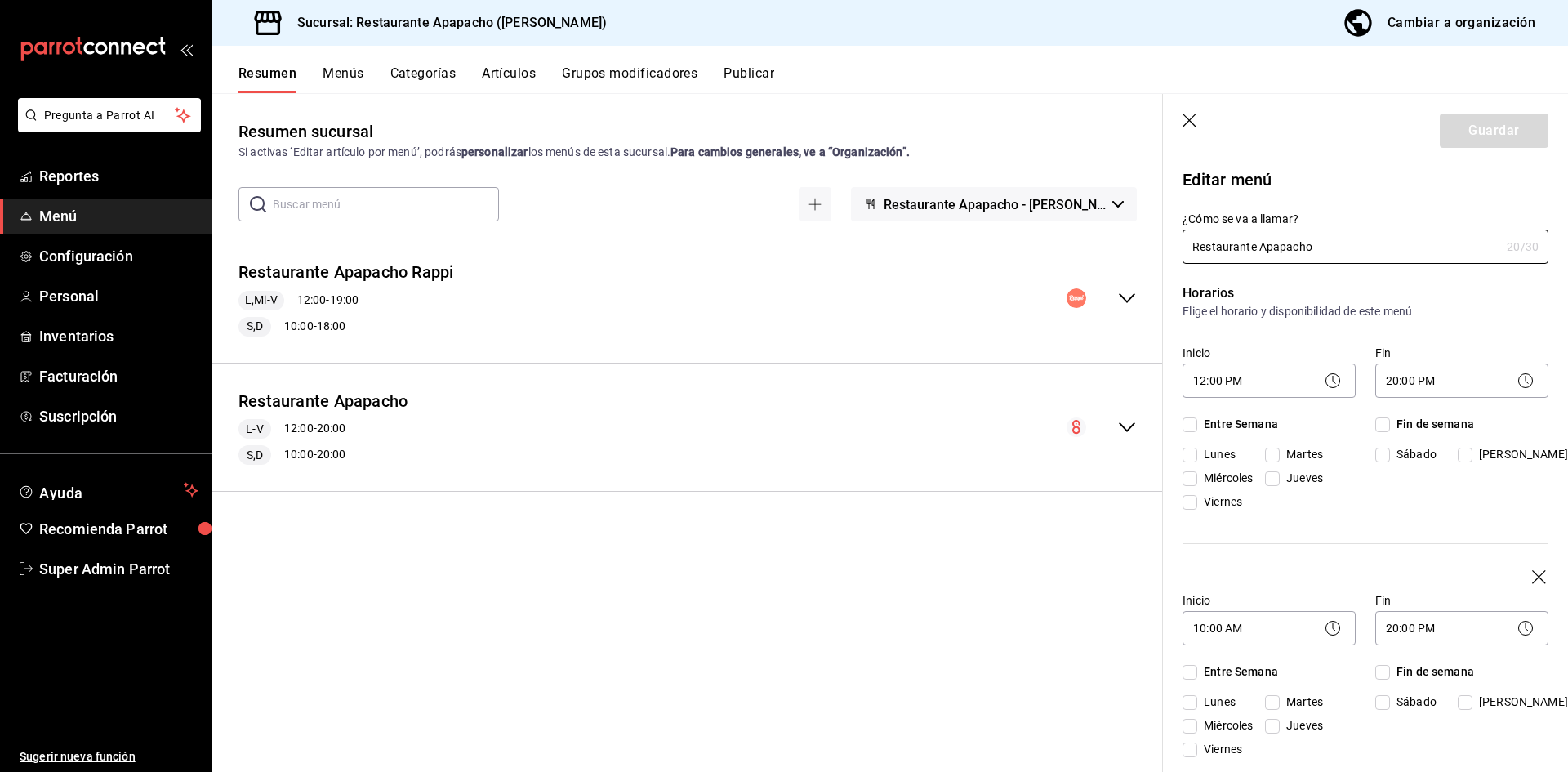
checkbox input "true"
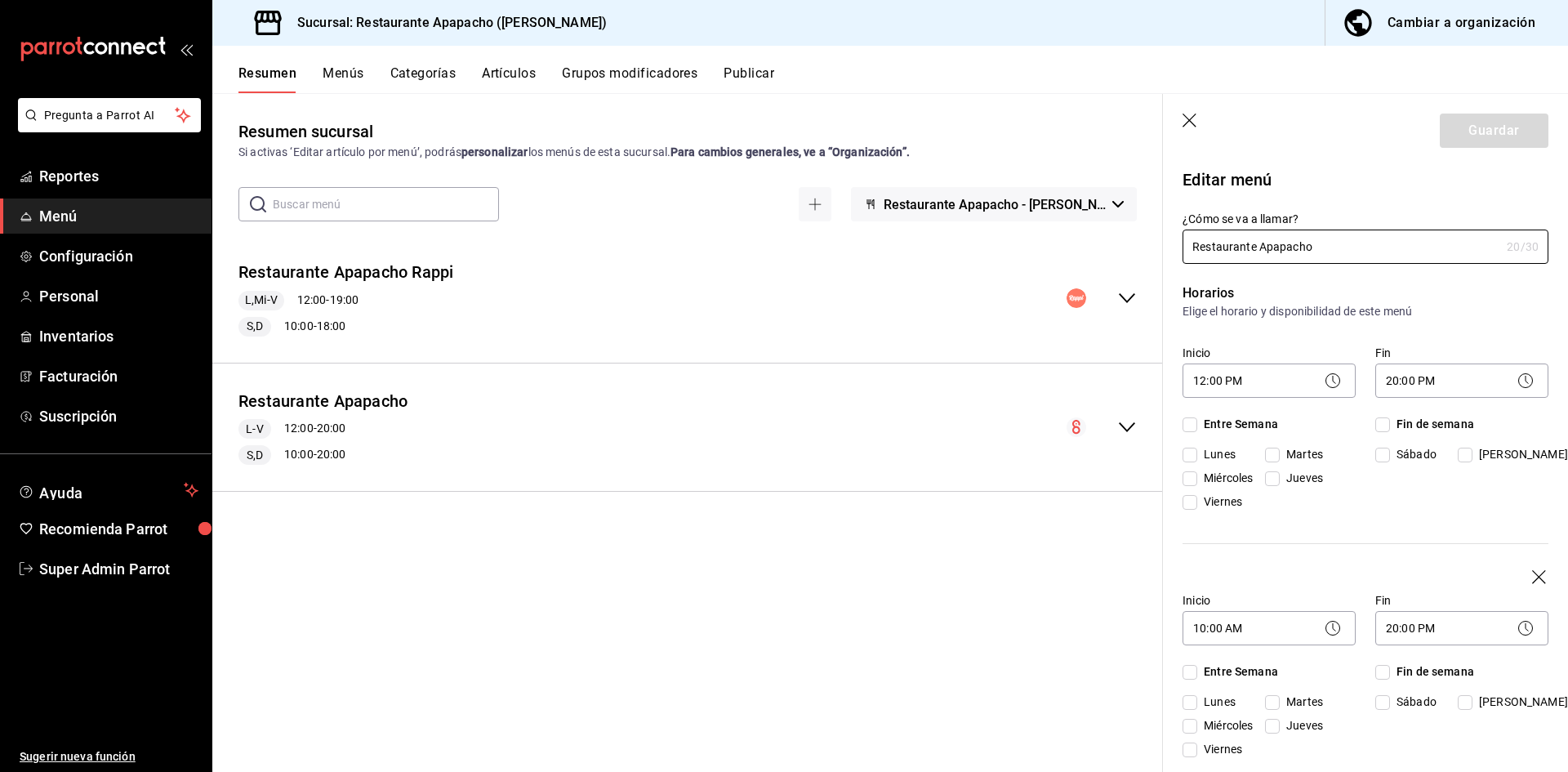
checkbox input "true"
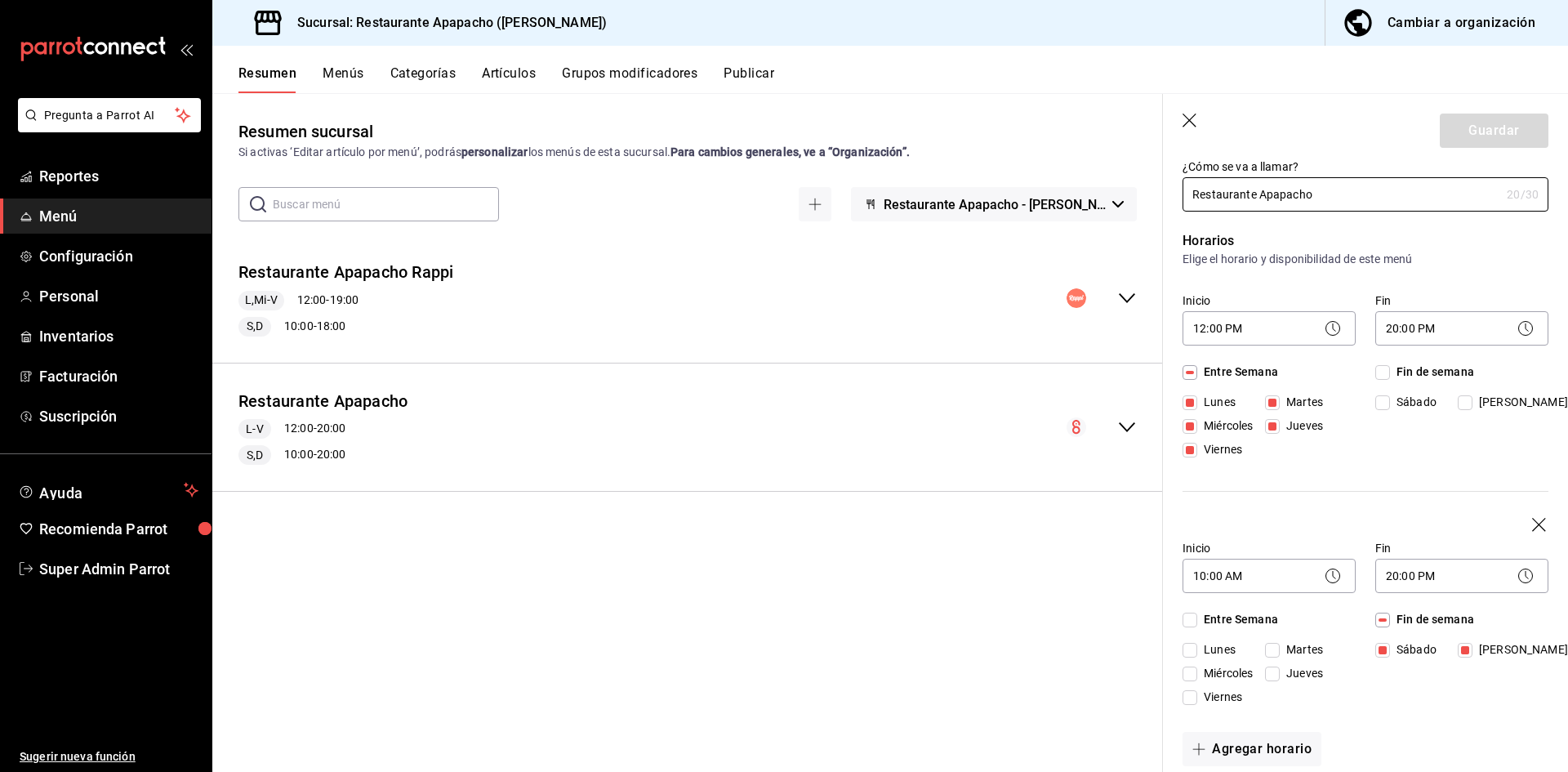
scroll to position [81, 0]
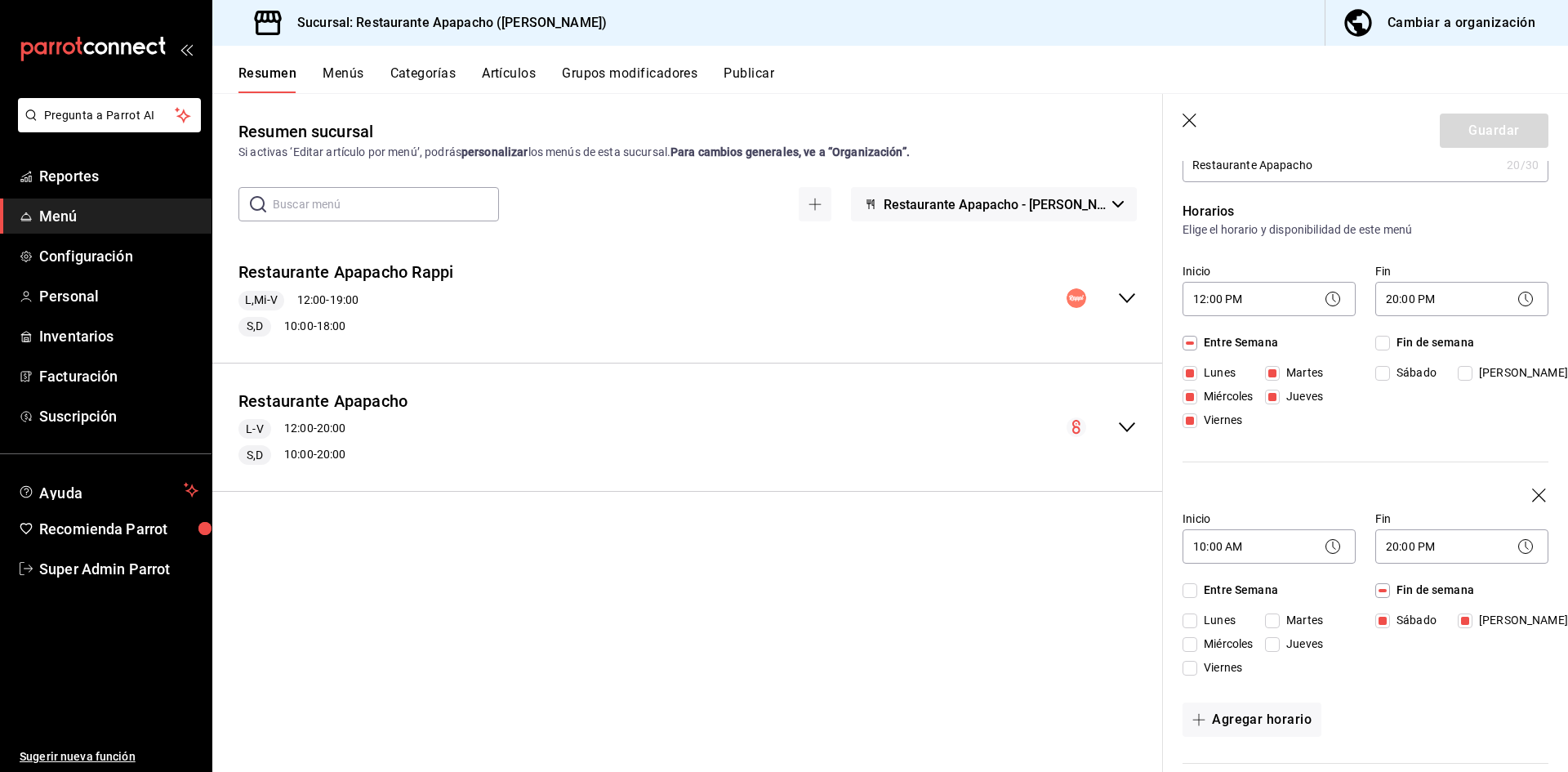
click at [615, 691] on div "Resumen sucursal Si activas ‘Editar artículo por menú’, podrás personalizar los…" at bounding box center [687, 445] width 950 height 652
click at [142, 568] on span "Super Admin Parrot" at bounding box center [119, 569] width 160 height 22
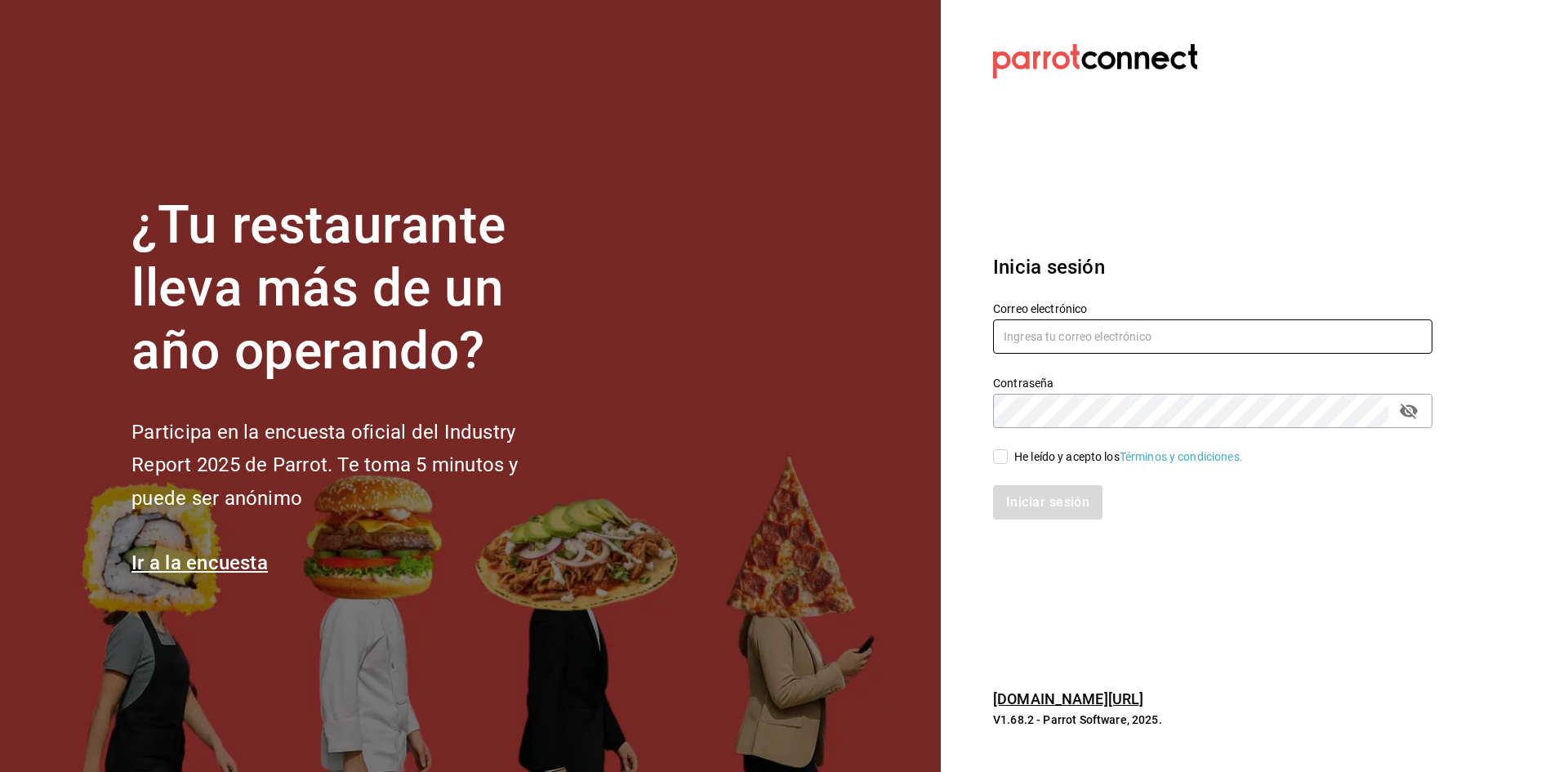
click at [1051, 349] on input "text" at bounding box center [1213, 336] width 439 height 34
click at [1050, 343] on input "text" at bounding box center [1213, 336] width 439 height 34
paste input "rafaela@oaxaca.com"
type input "rafaela@oaxaca.com"
click at [1049, 451] on div "He leído y acepto los Términos y condiciones." at bounding box center [1129, 457] width 229 height 17
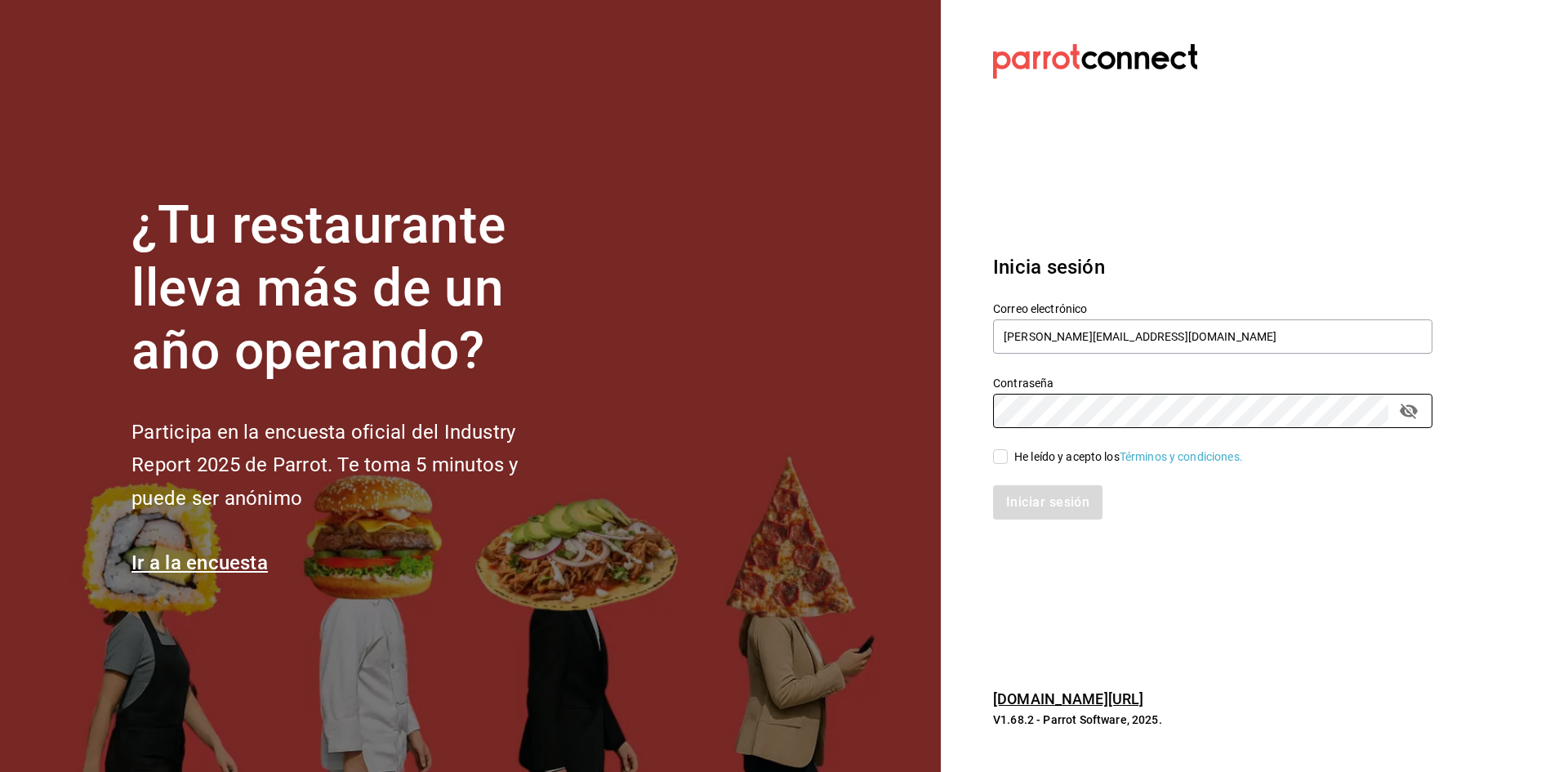
click at [1008, 451] on input "He leído y acepto los Términos y condiciones." at bounding box center [1000, 456] width 14 height 14
checkbox input "true"
click at [1050, 489] on button "Iniciar sesión" at bounding box center [1049, 502] width 111 height 34
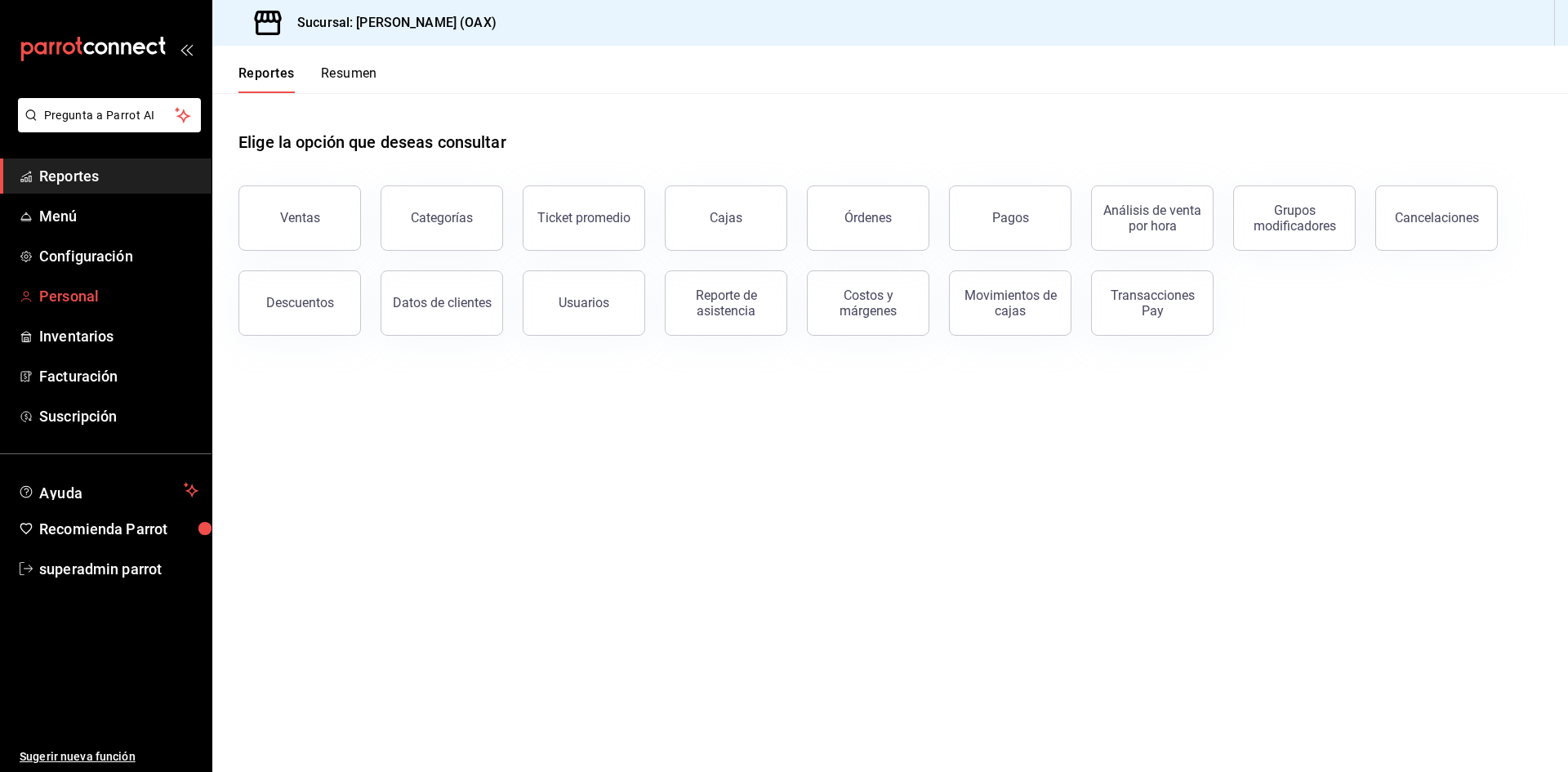
click at [67, 292] on span "Personal" at bounding box center [119, 296] width 160 height 22
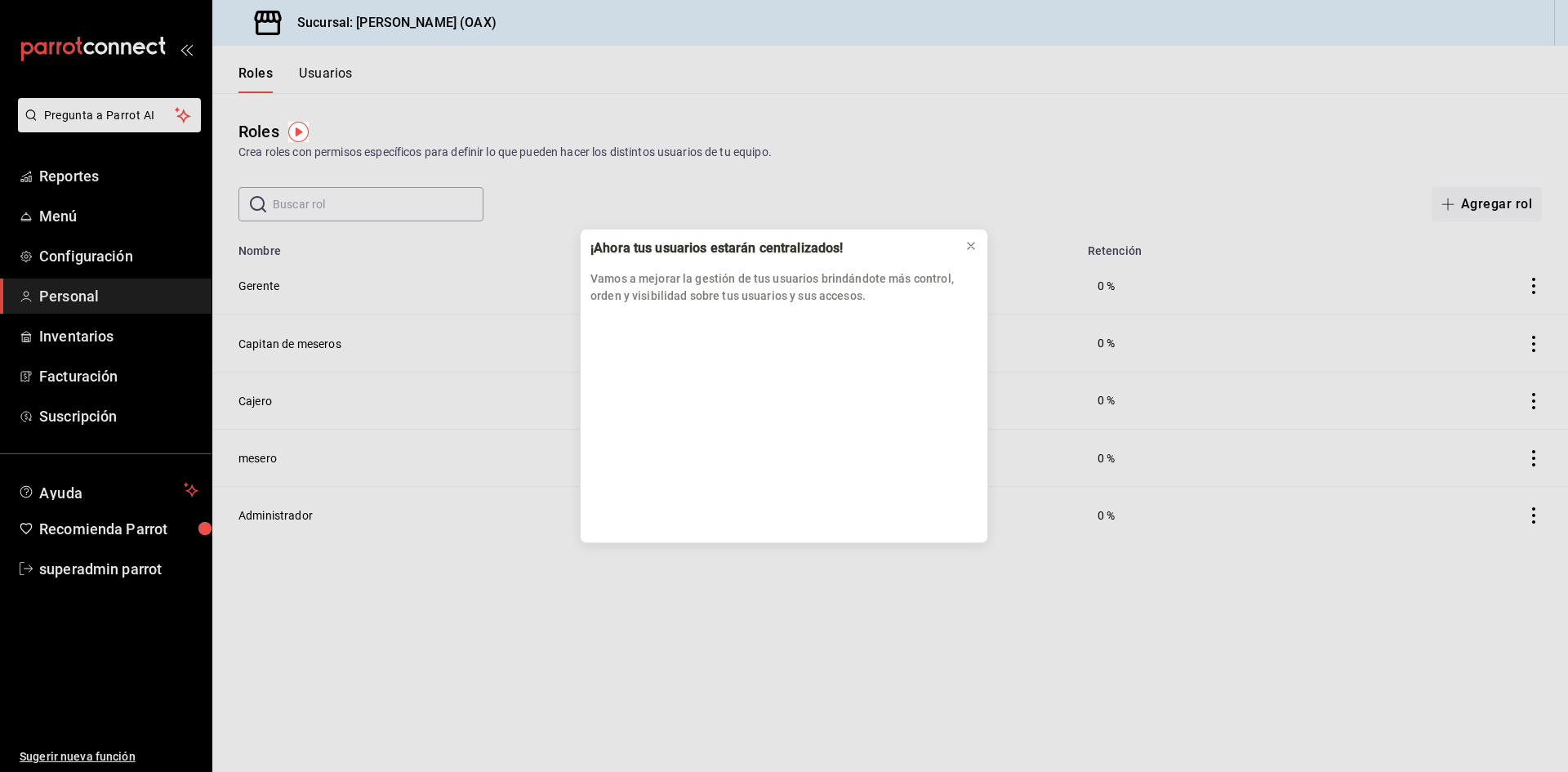
click at [326, 68] on div "¡Ahora tus usuarios estarán centralizados! Vamos a mejorar la gestión de tus us…" at bounding box center [784, 386] width 1568 height 772
click at [325, 68] on div "¡Ahora tus usuarios estarán centralizados! Vamos a mejorar la gestión de tus us…" at bounding box center [784, 386] width 1568 height 772
click at [967, 248] on icon at bounding box center [971, 246] width 13 height 13
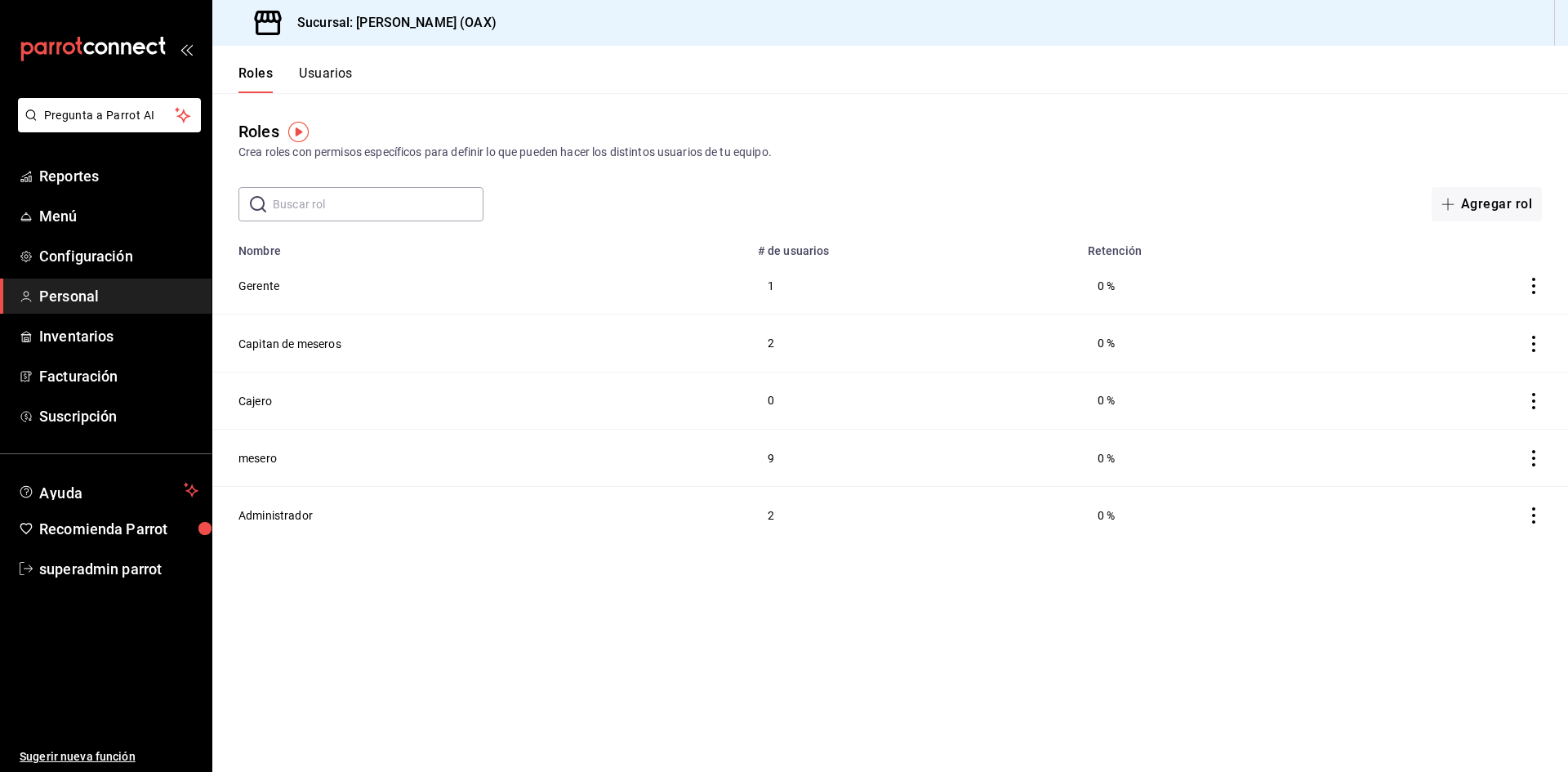
click at [317, 73] on button "Usuarios" at bounding box center [326, 79] width 54 height 28
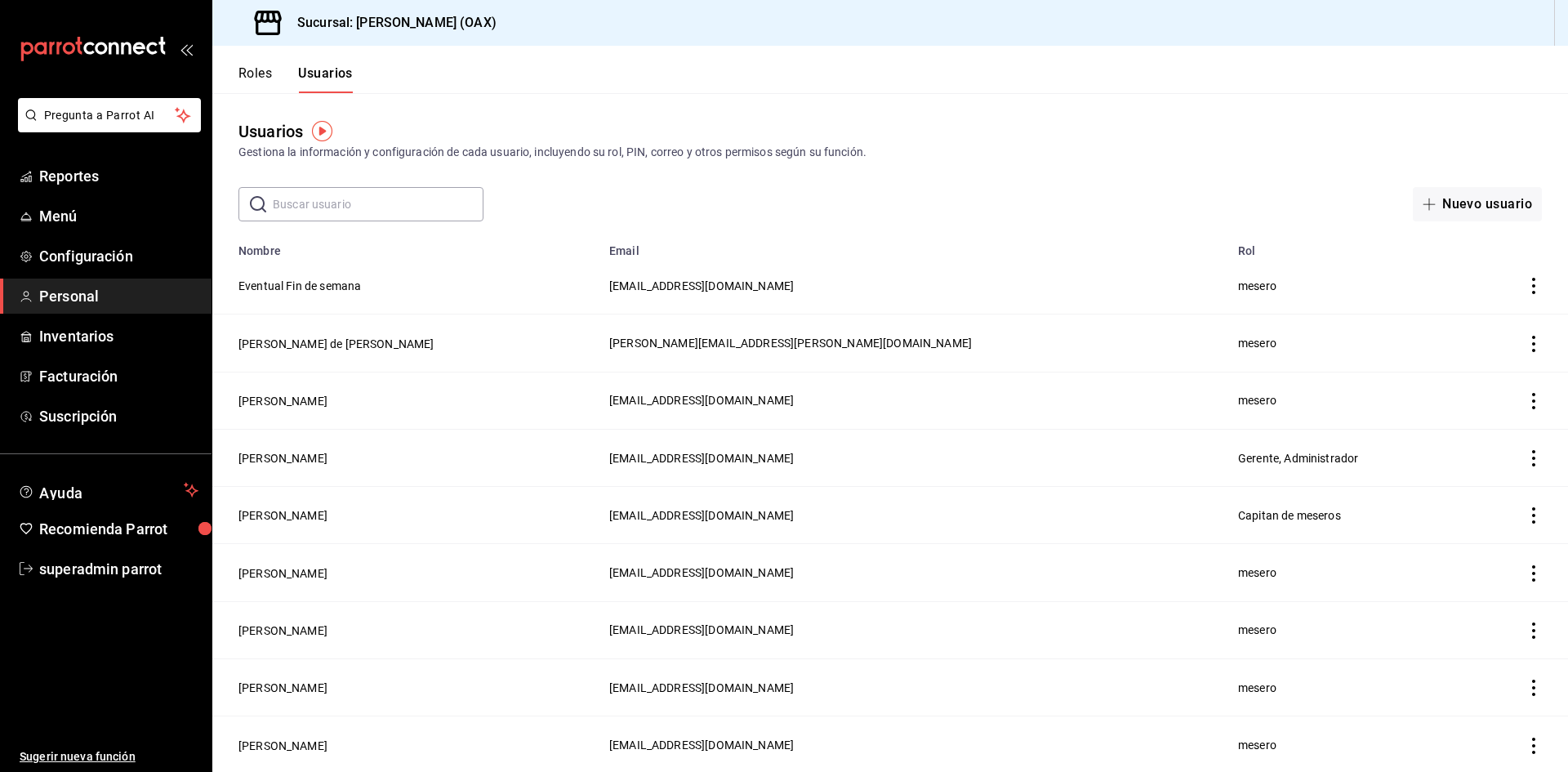
scroll to position [277, 0]
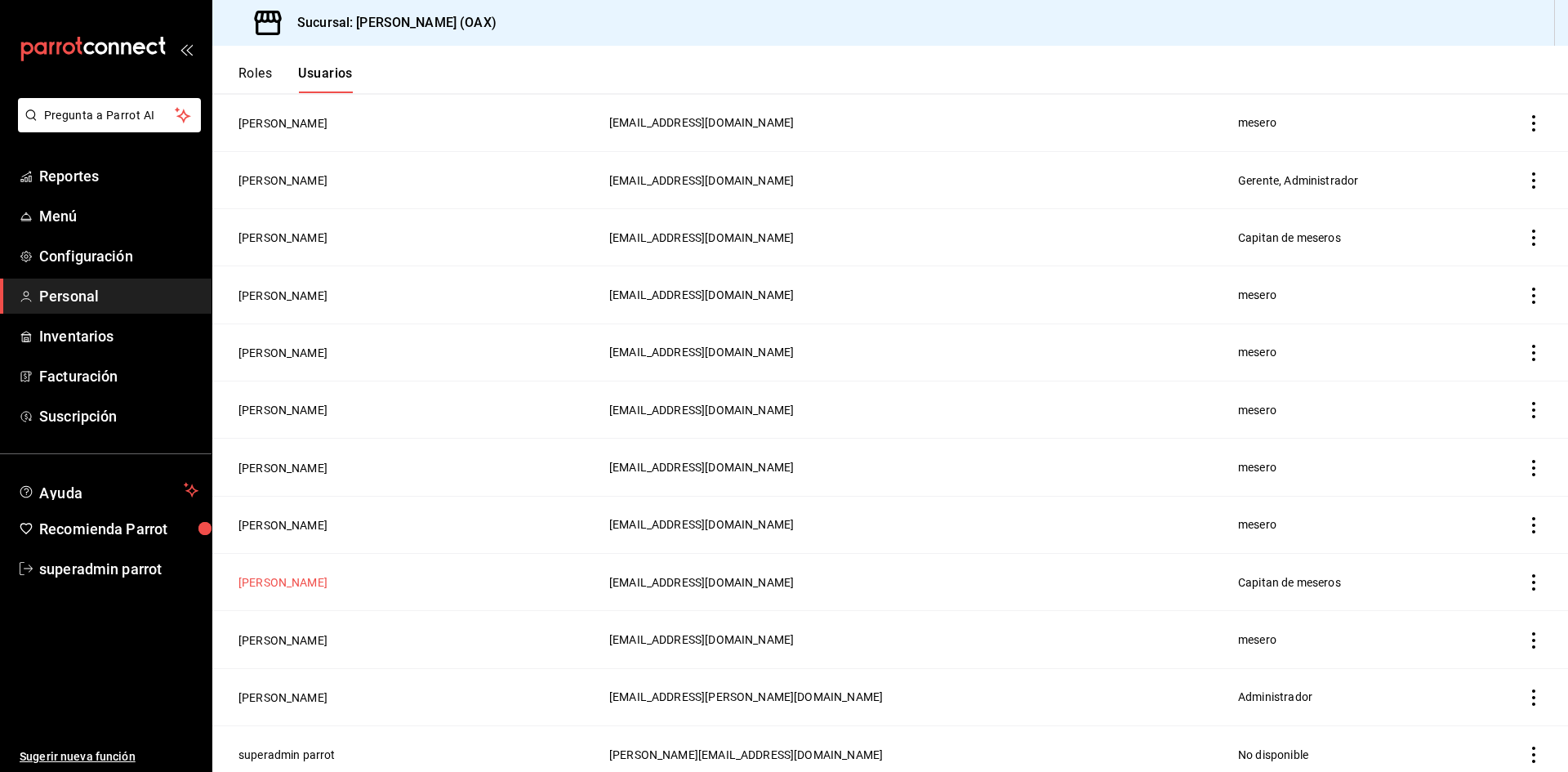
click at [268, 574] on button "[PERSON_NAME]" at bounding box center [283, 581] width 89 height 16
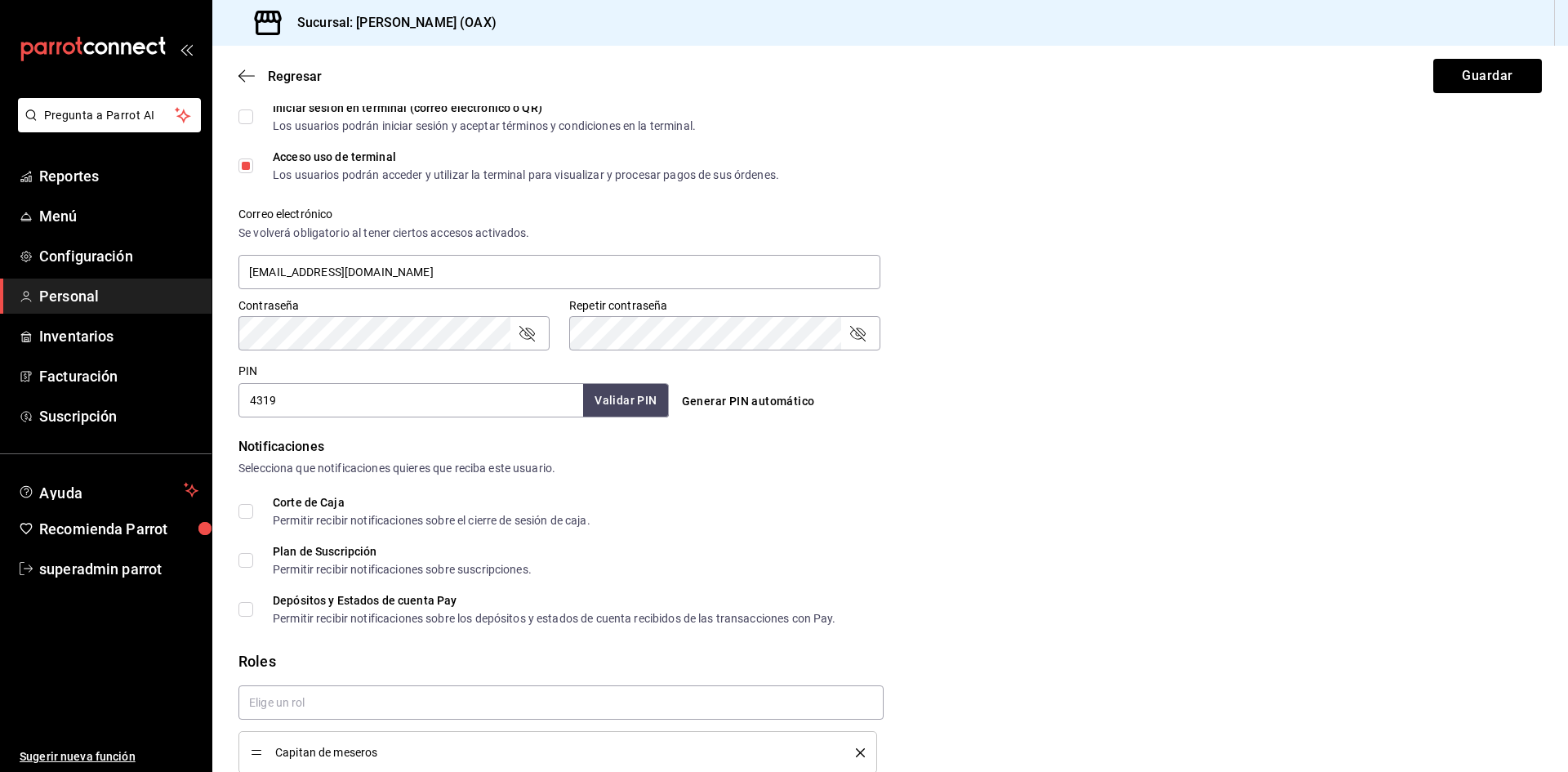
scroll to position [587, 0]
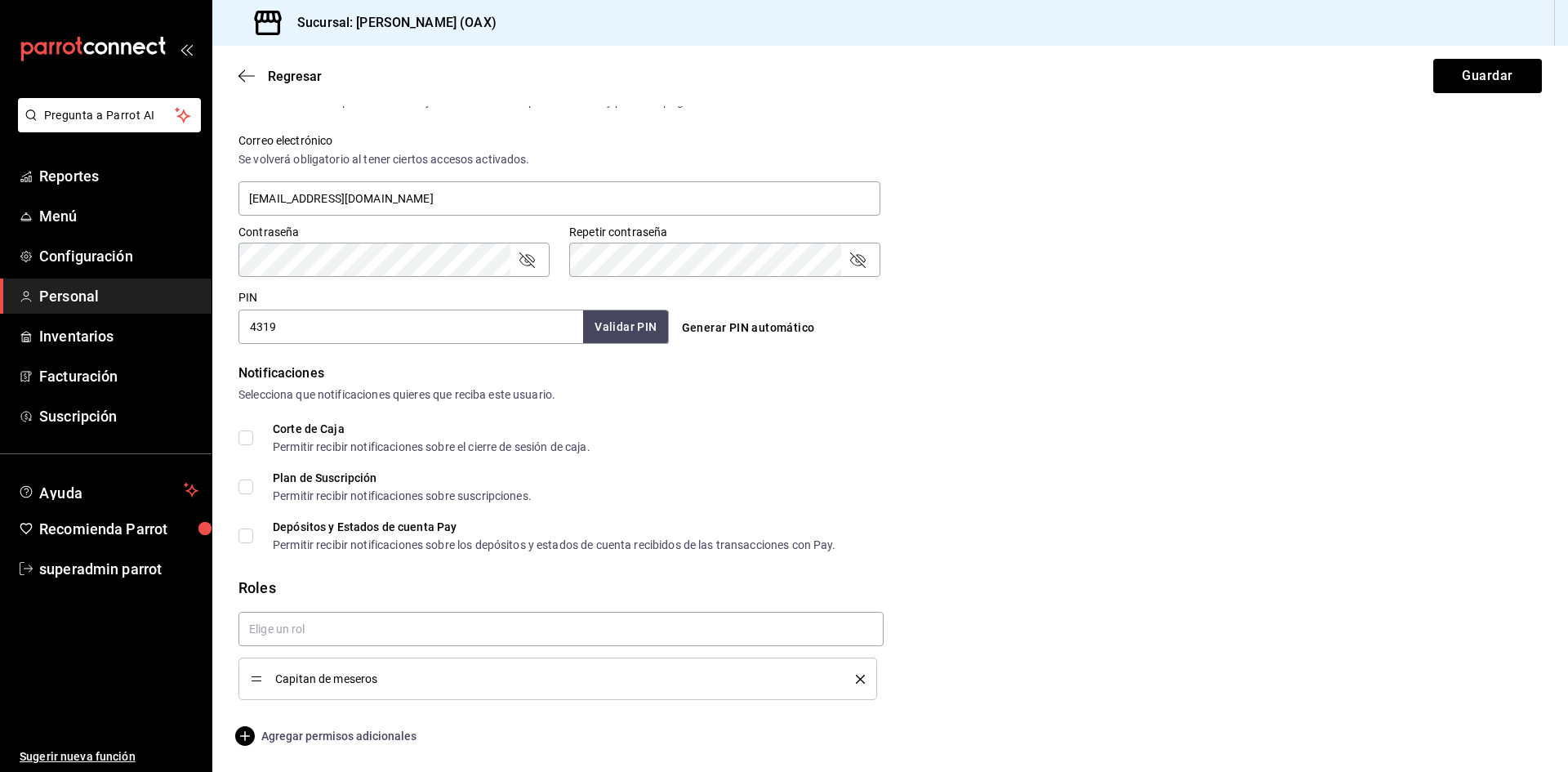
click at [390, 729] on span "Agregar permisos adicionales" at bounding box center [328, 735] width 178 height 19
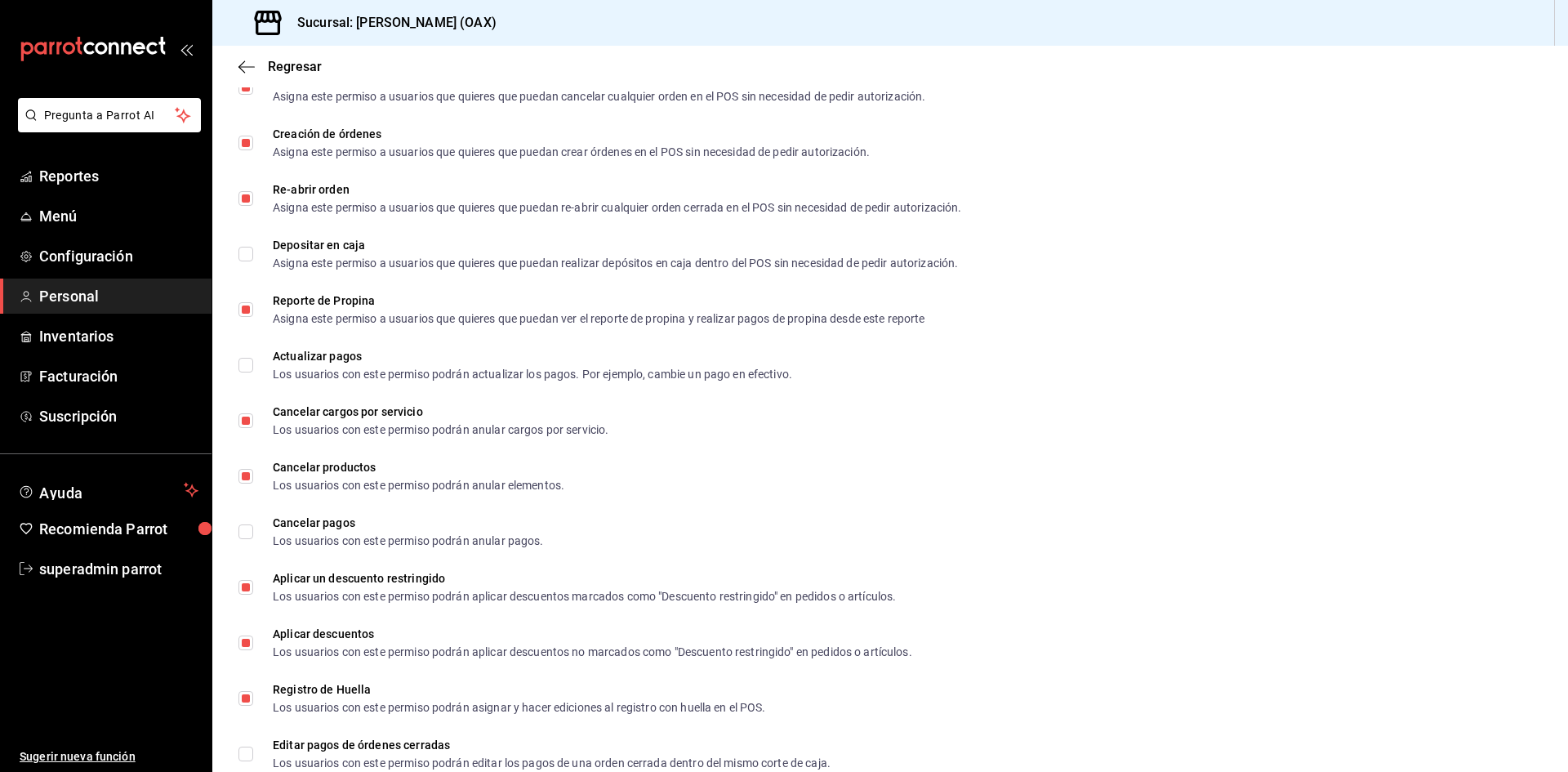
scroll to position [1633, 0]
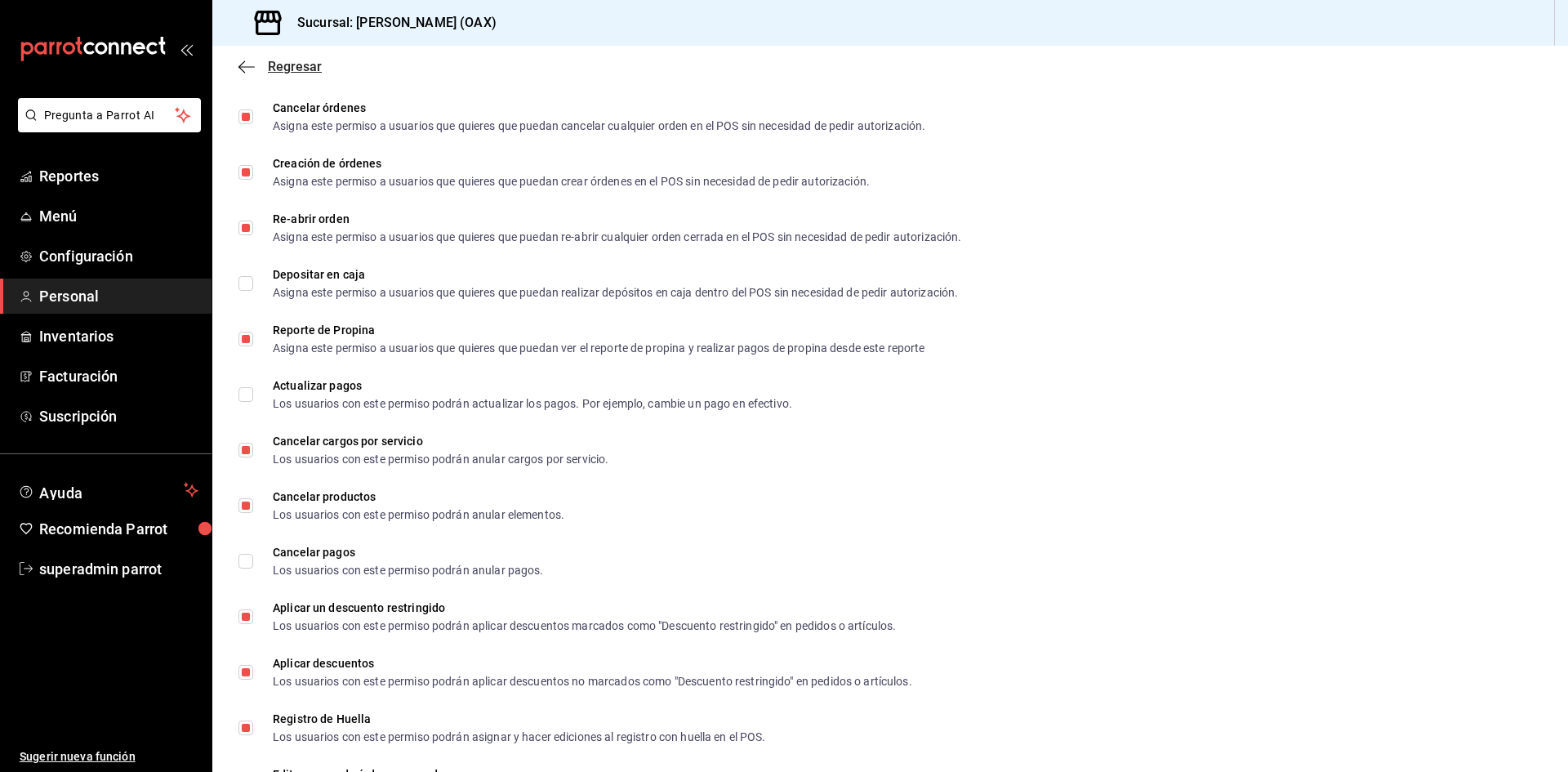
click at [245, 66] on icon "button" at bounding box center [246, 66] width 16 height 1
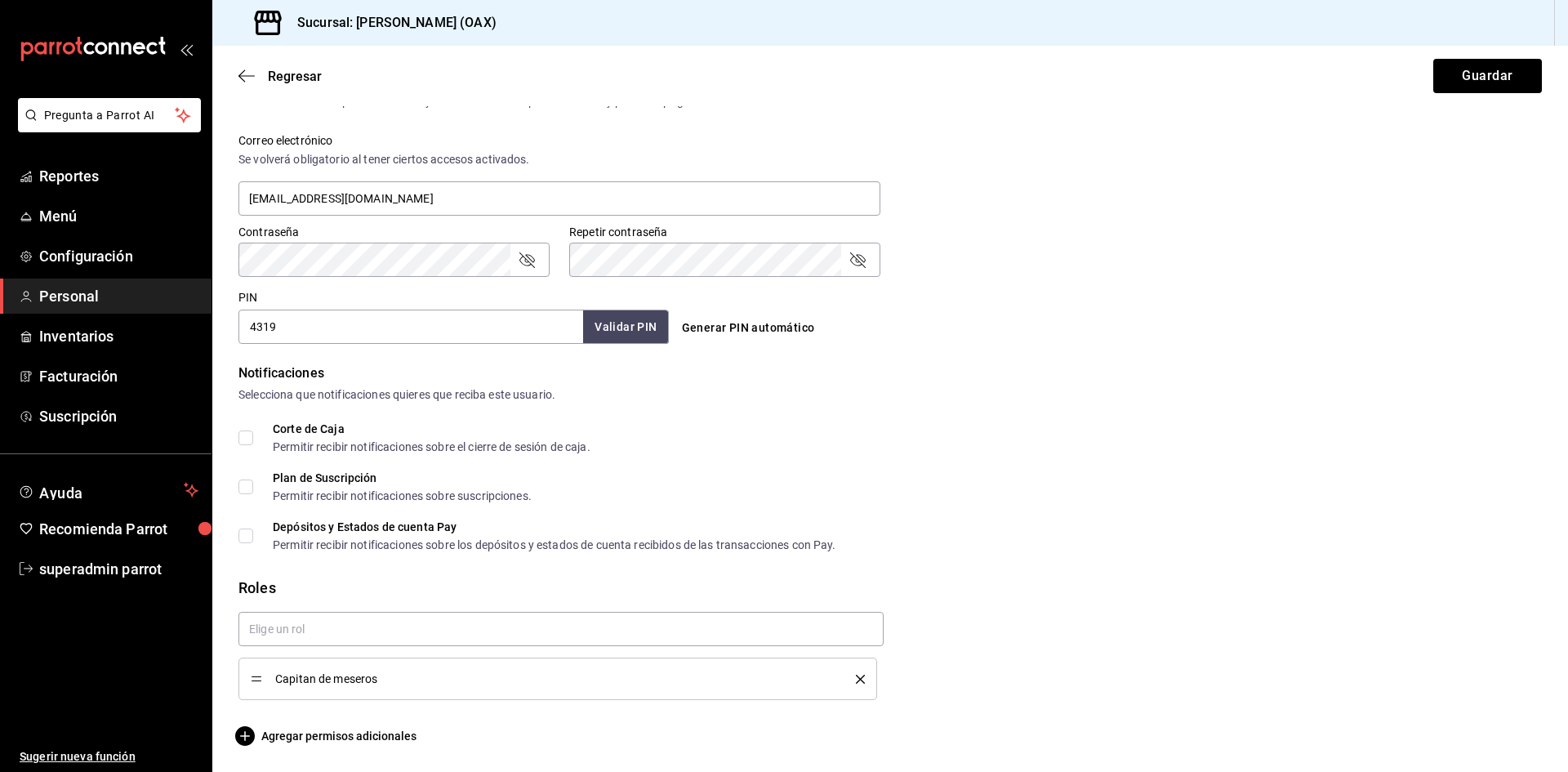
scroll to position [587, 0]
click at [87, 304] on span "Personal" at bounding box center [119, 296] width 160 height 22
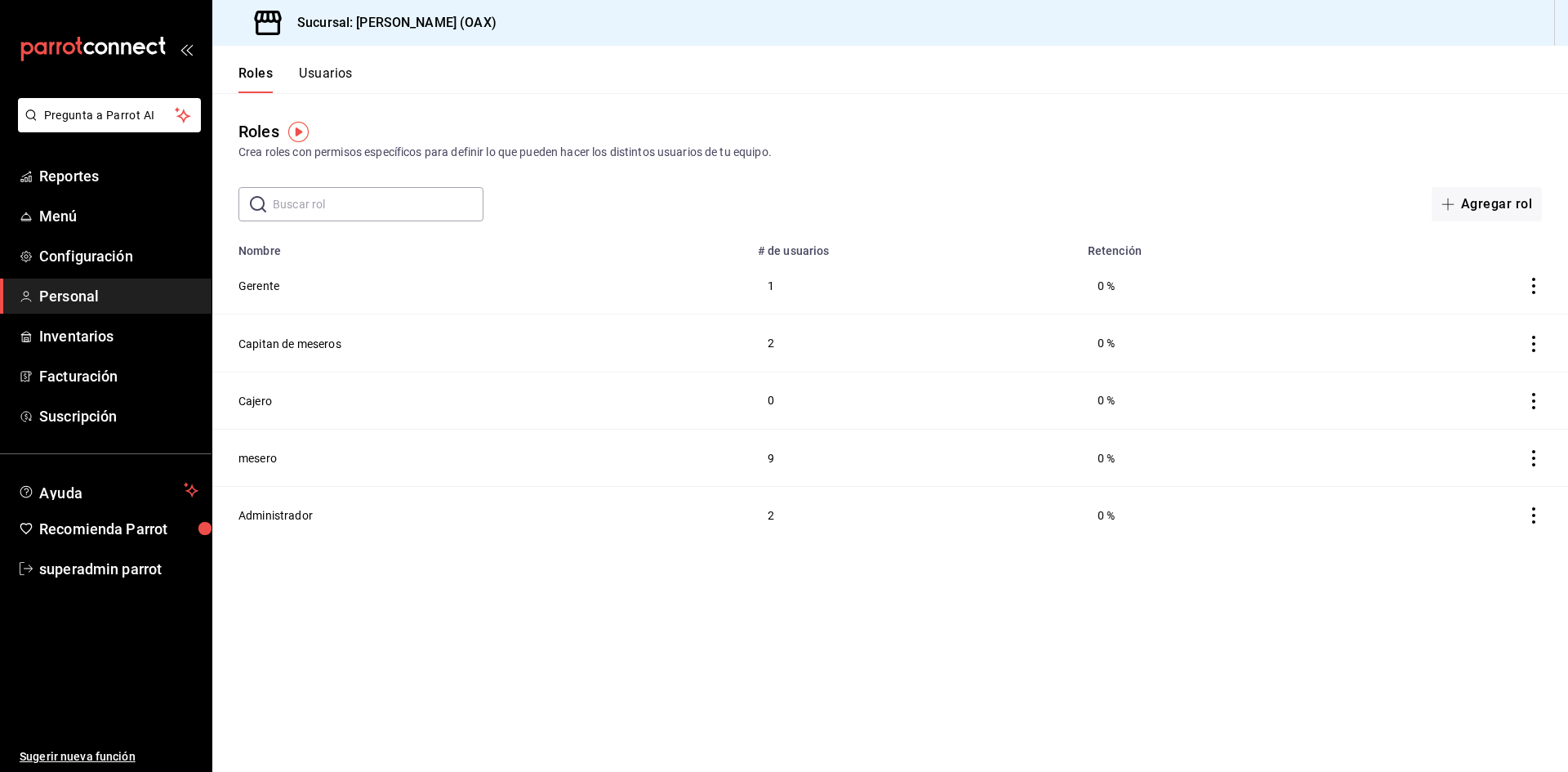
click at [311, 60] on div "Roles Usuarios" at bounding box center [282, 69] width 140 height 47
click at [311, 75] on button "Usuarios" at bounding box center [326, 79] width 54 height 28
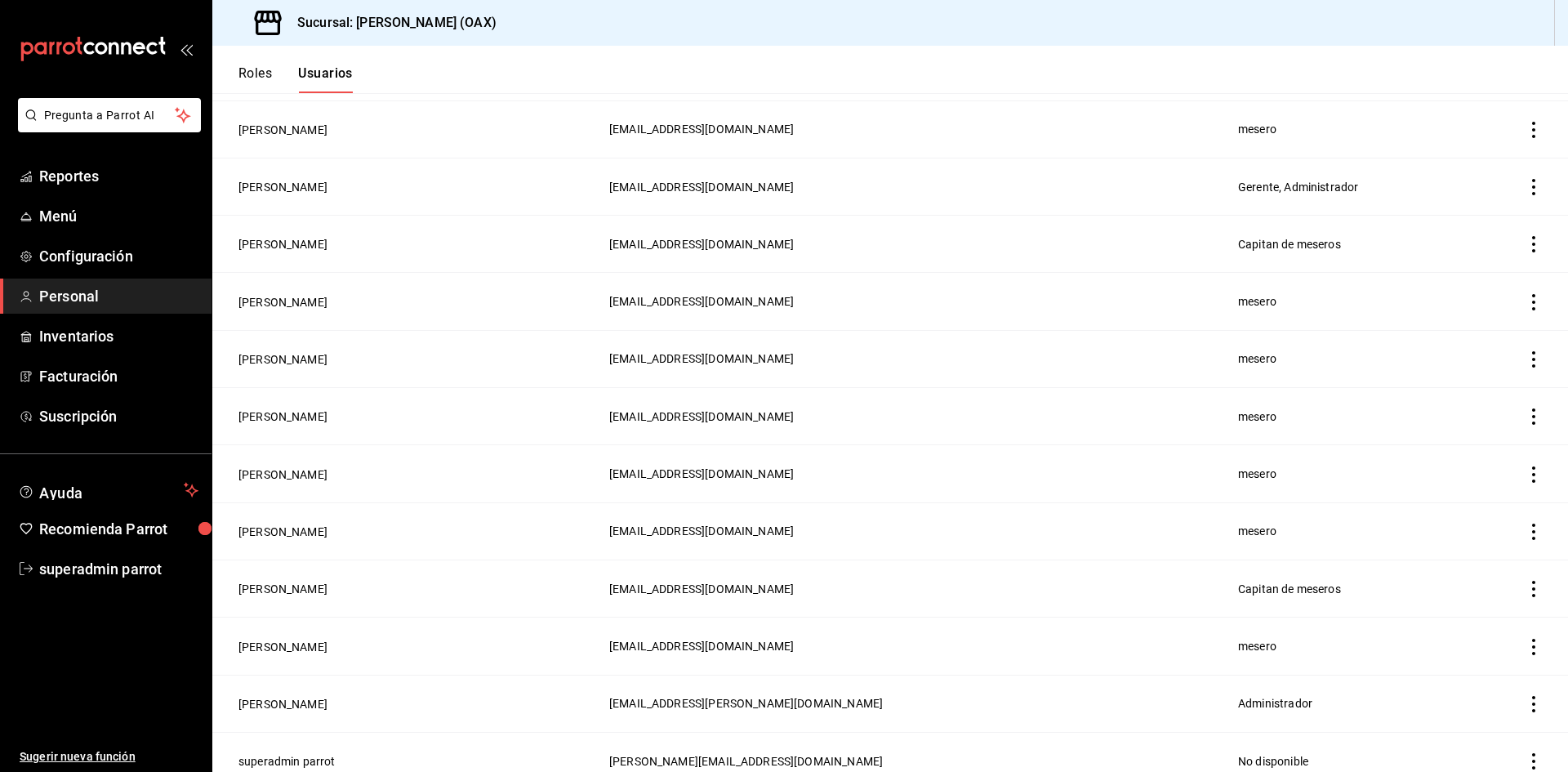
scroll to position [277, 0]
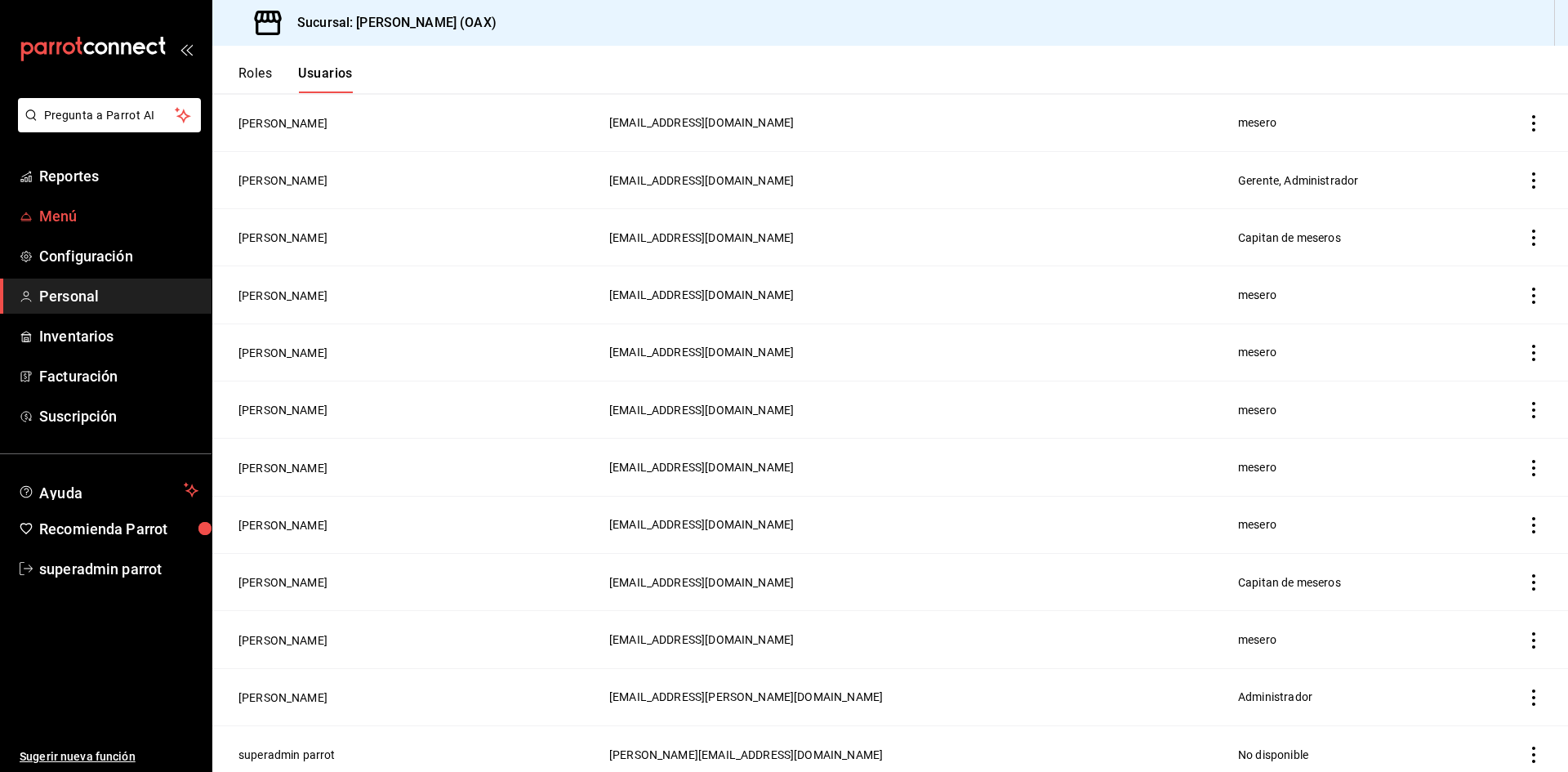
click at [79, 228] on link "Menú" at bounding box center [106, 216] width 212 height 35
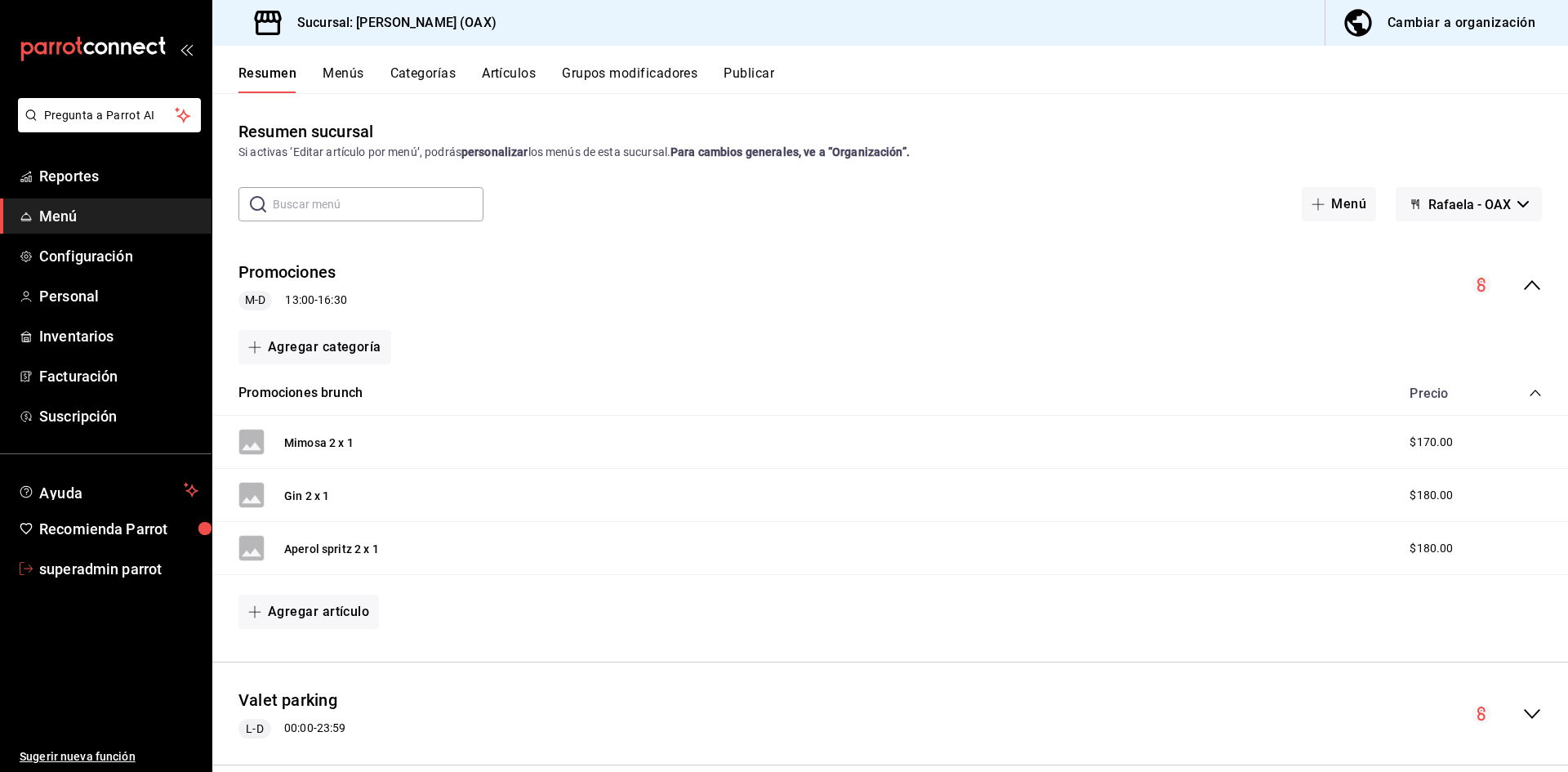
drag, startPoint x: 97, startPoint y: 575, endPoint x: 101, endPoint y: 559, distance: 16.5
click at [97, 575] on span "superadmin parrot" at bounding box center [119, 569] width 160 height 22
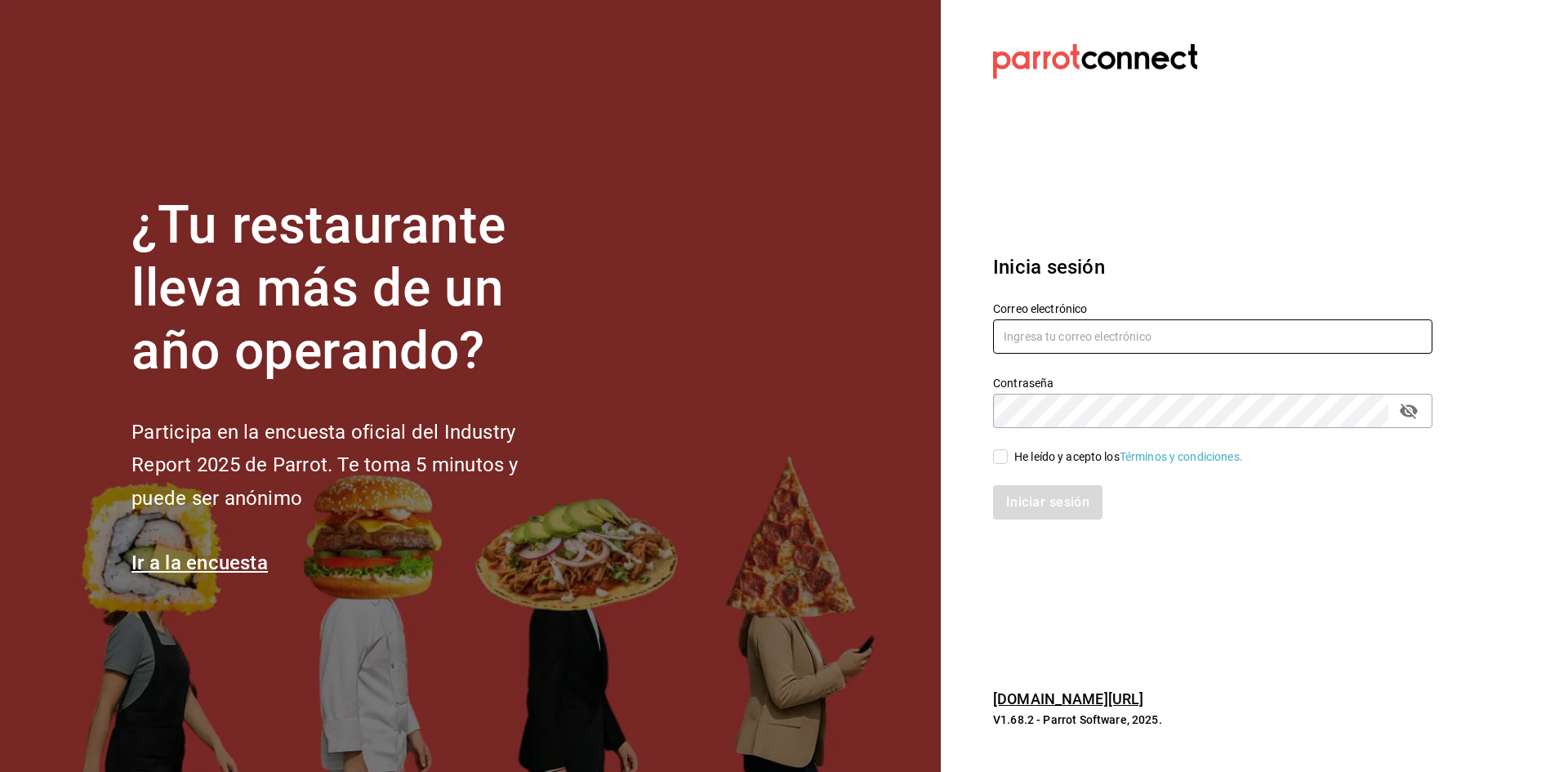
click at [1026, 334] on input "text" at bounding box center [1213, 336] width 439 height 34
type input "yage@cdmx.com"
click at [1003, 460] on input "He leído y acepto los Términos y condiciones." at bounding box center [1000, 456] width 14 height 14
checkbox input "true"
click at [1026, 490] on button "Iniciar sesión" at bounding box center [1049, 502] width 111 height 34
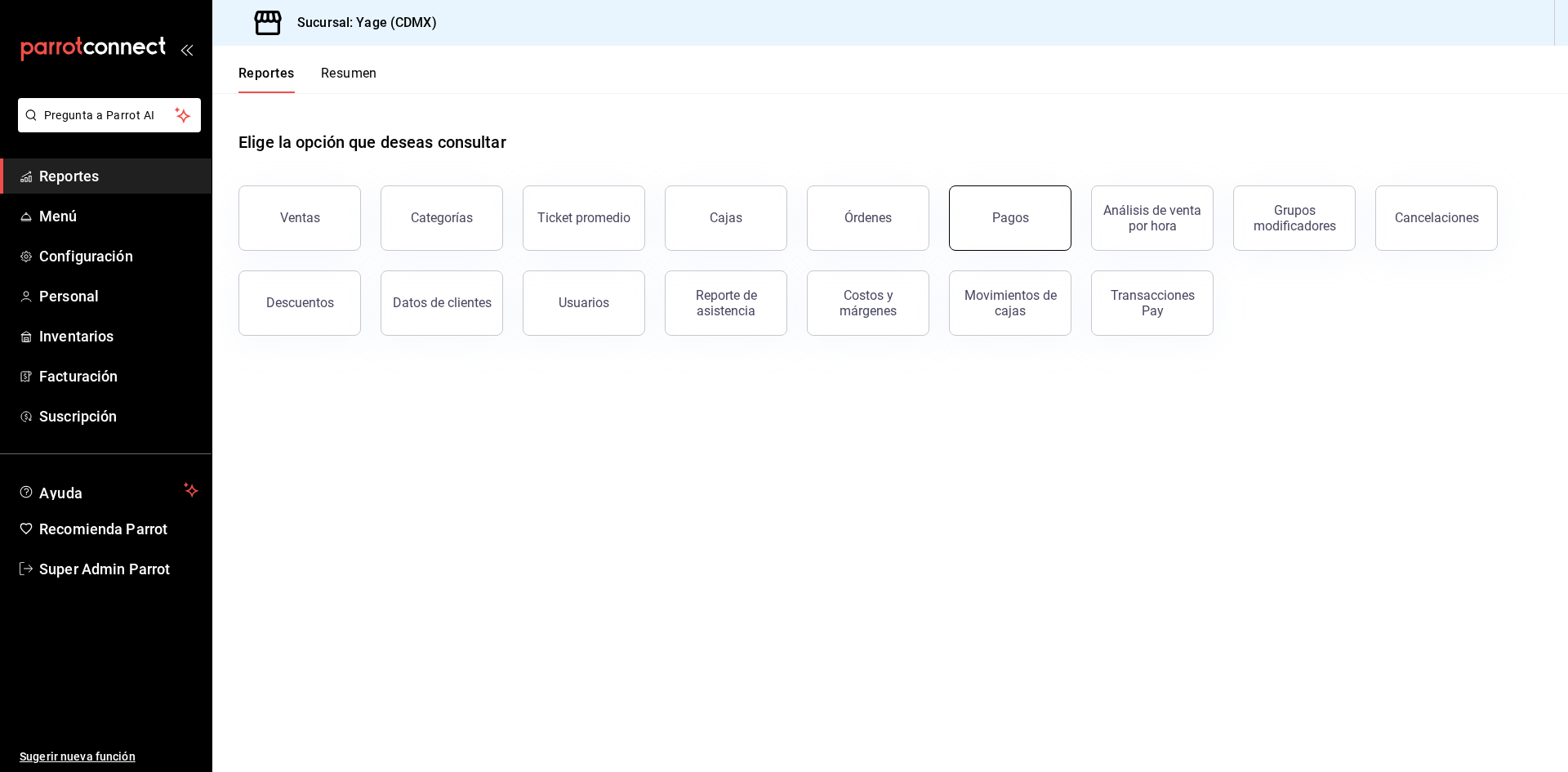
click at [1026, 245] on button "Pagos" at bounding box center [1010, 218] width 123 height 66
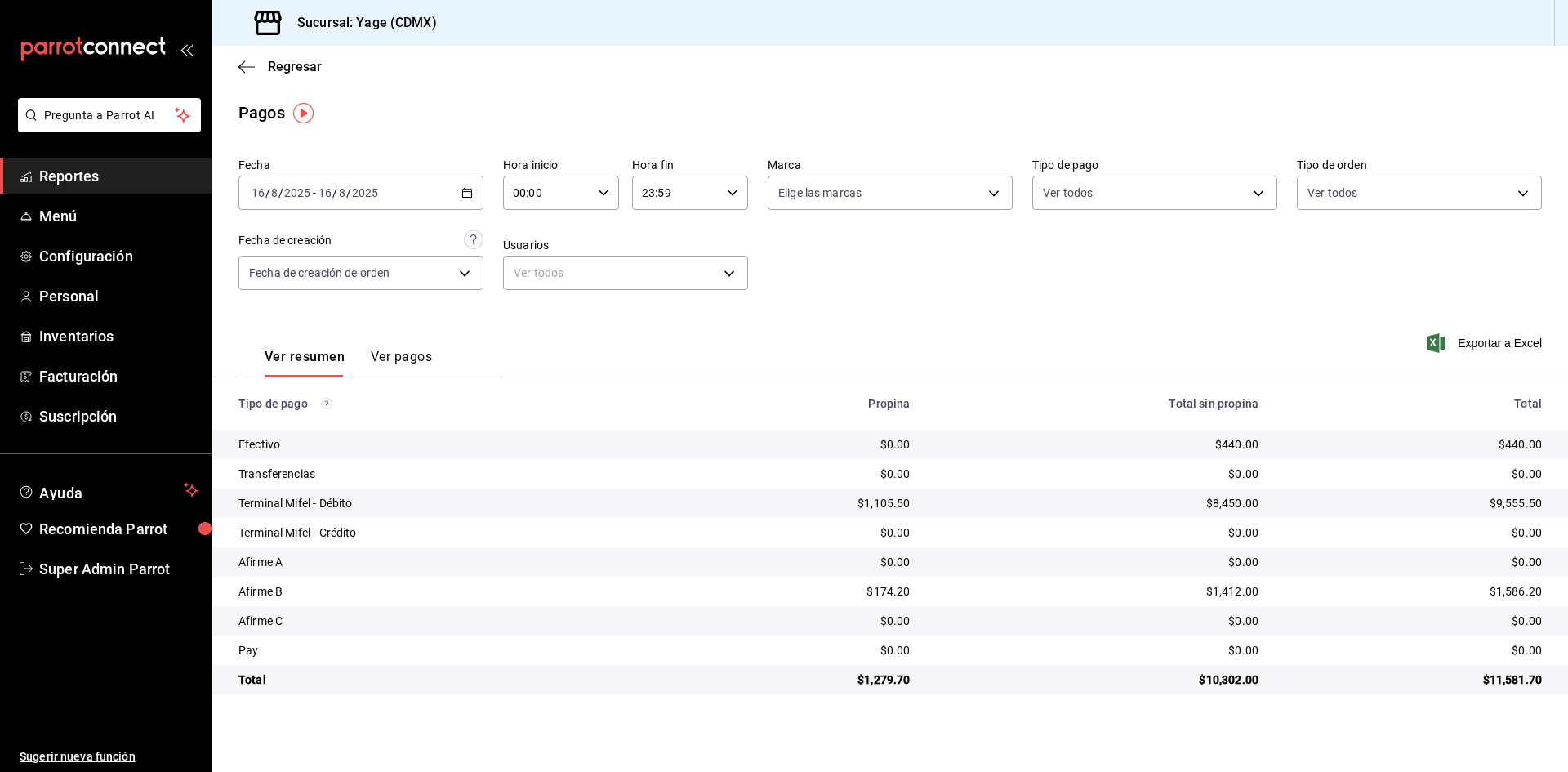
click at [389, 362] on button "Ver pagos" at bounding box center [401, 362] width 61 height 28
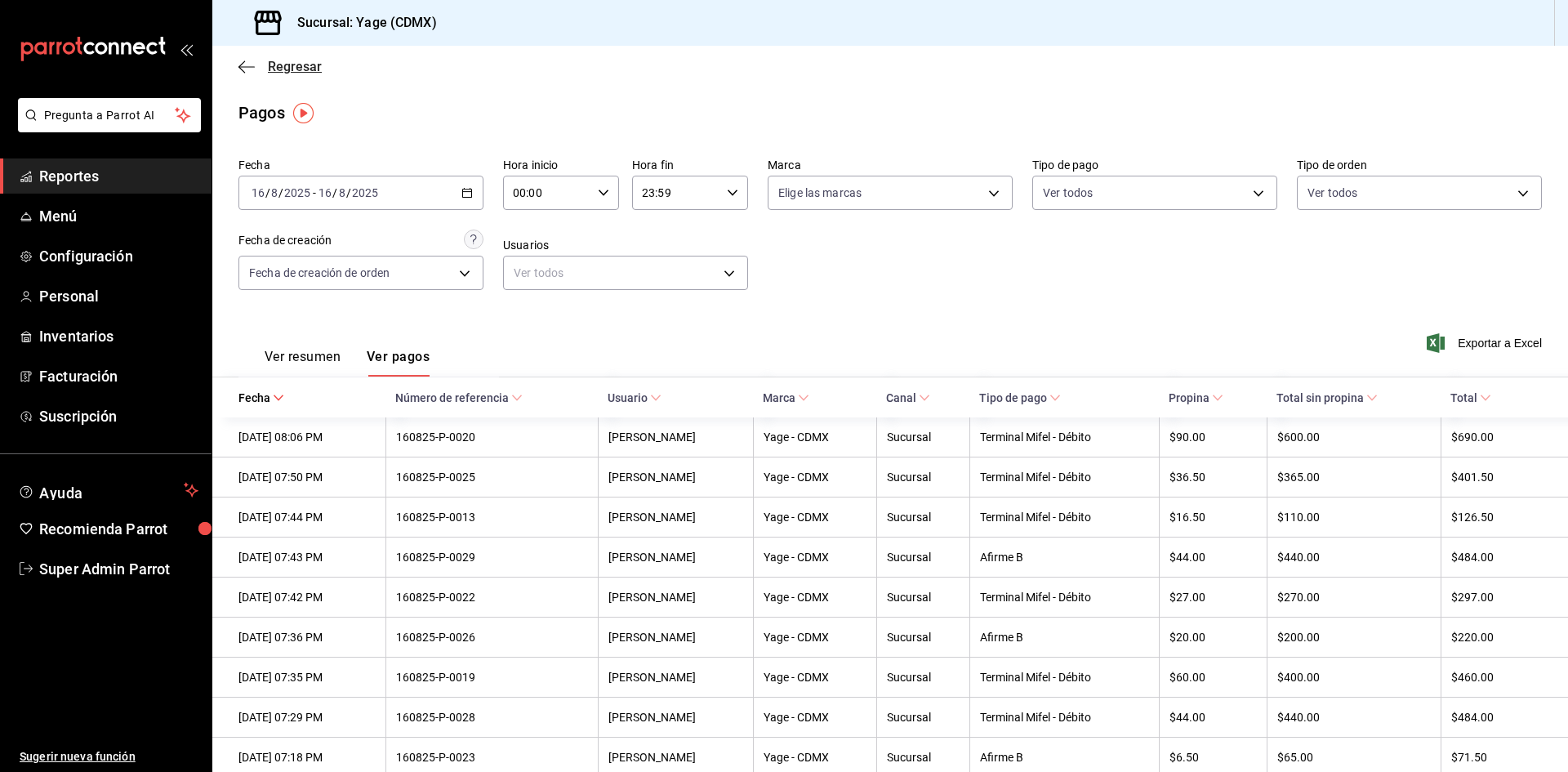
click at [253, 69] on icon "button" at bounding box center [246, 66] width 16 height 14
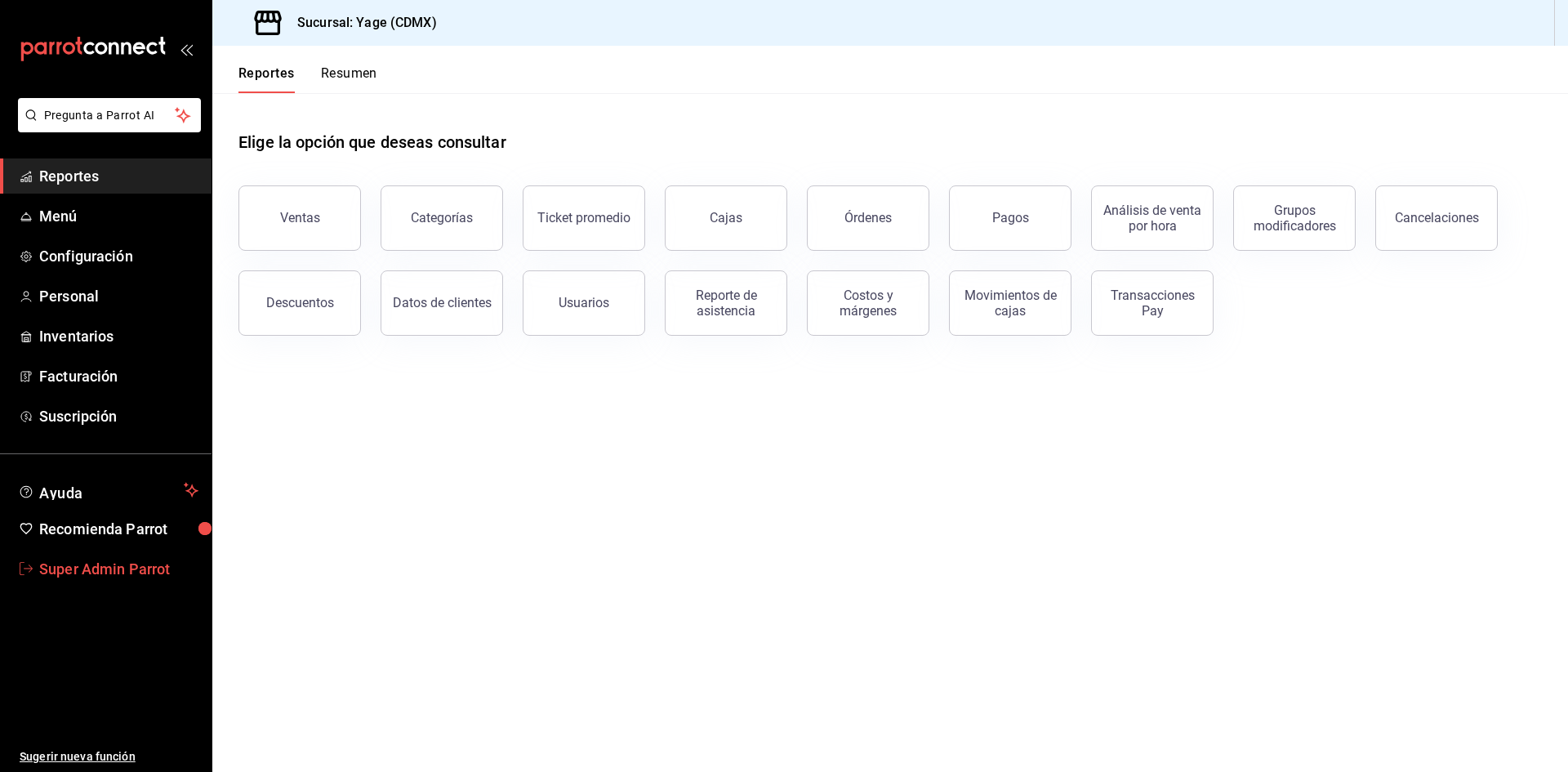
click at [150, 570] on span "Super Admin Parrot" at bounding box center [119, 569] width 160 height 22
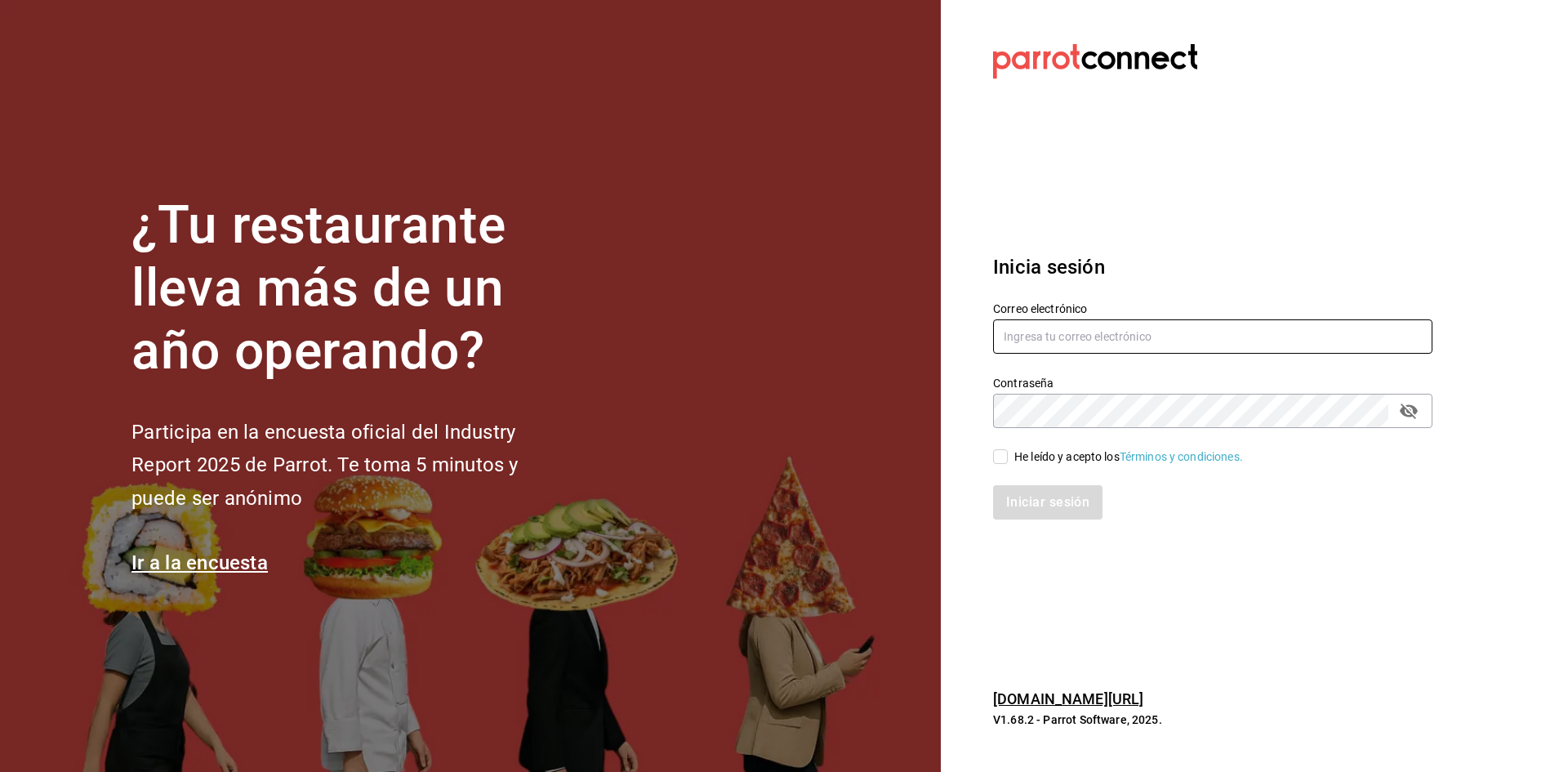
click at [1128, 328] on input "text" at bounding box center [1213, 336] width 439 height 34
click at [1050, 329] on input "text" at bounding box center [1213, 336] width 439 height 34
paste input "boludas@sanjemo.com"
type input "boludas@sanjemo.com"
click at [999, 459] on input "He leído y acepto los Términos y condiciones." at bounding box center [1000, 456] width 14 height 14
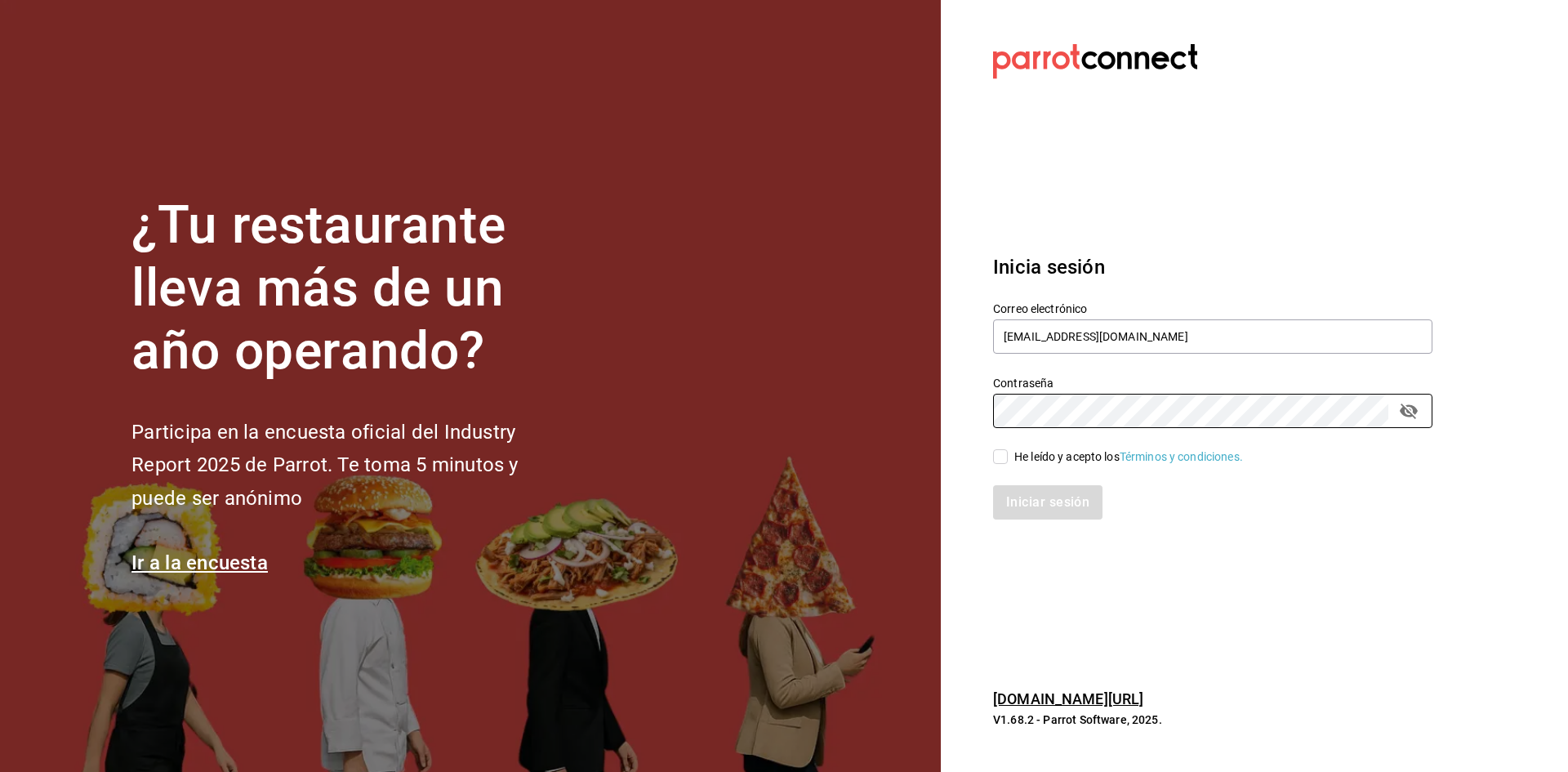
checkbox input "true"
click at [1058, 514] on button "Iniciar sesión" at bounding box center [1049, 502] width 111 height 34
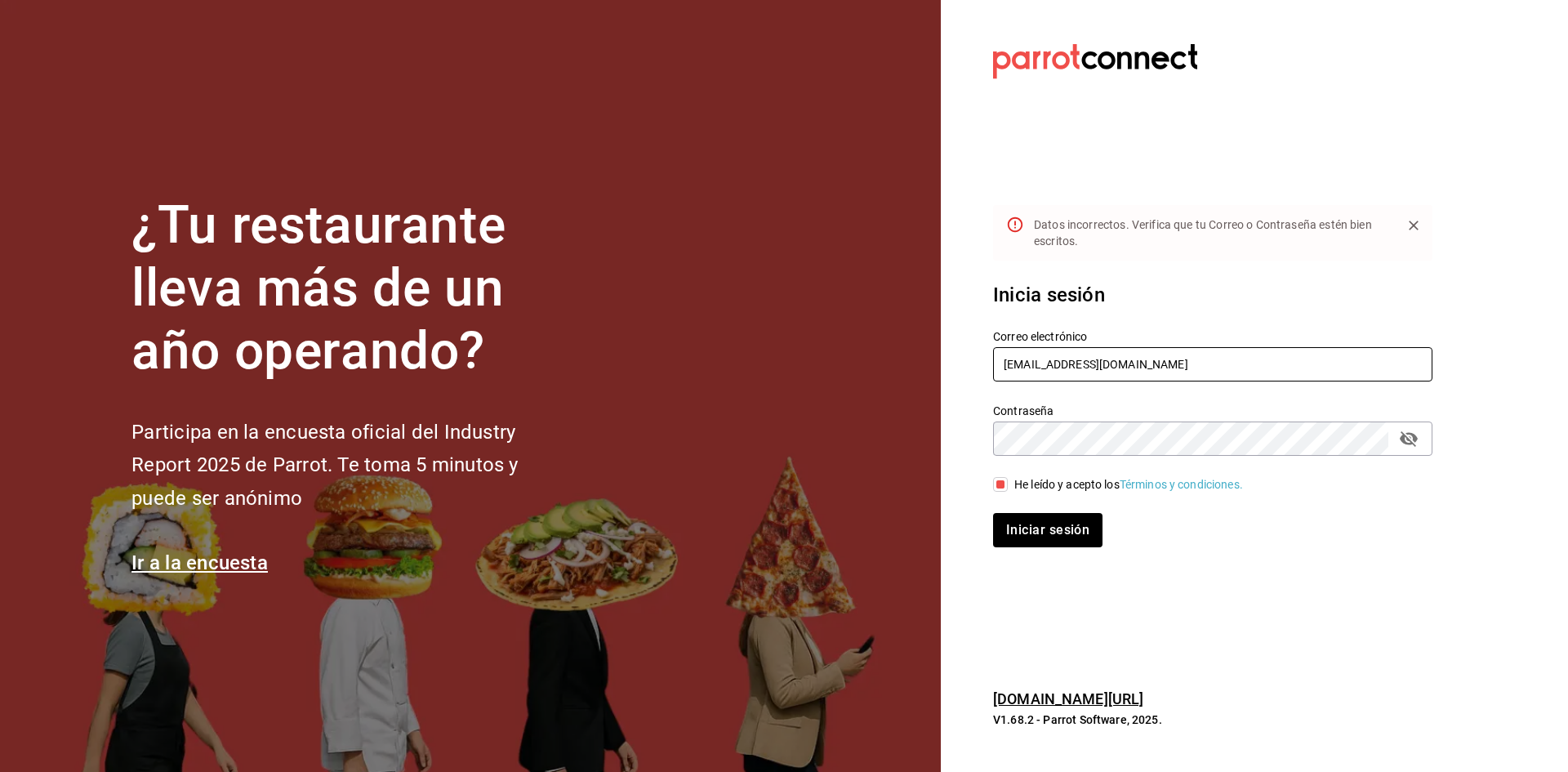
click at [1143, 377] on input "boludas@sanjemo.com" at bounding box center [1213, 364] width 439 height 34
click at [1023, 523] on button "Iniciar sesión" at bounding box center [1049, 529] width 111 height 34
click at [1065, 544] on button "Iniciar sesión" at bounding box center [1049, 529] width 111 height 34
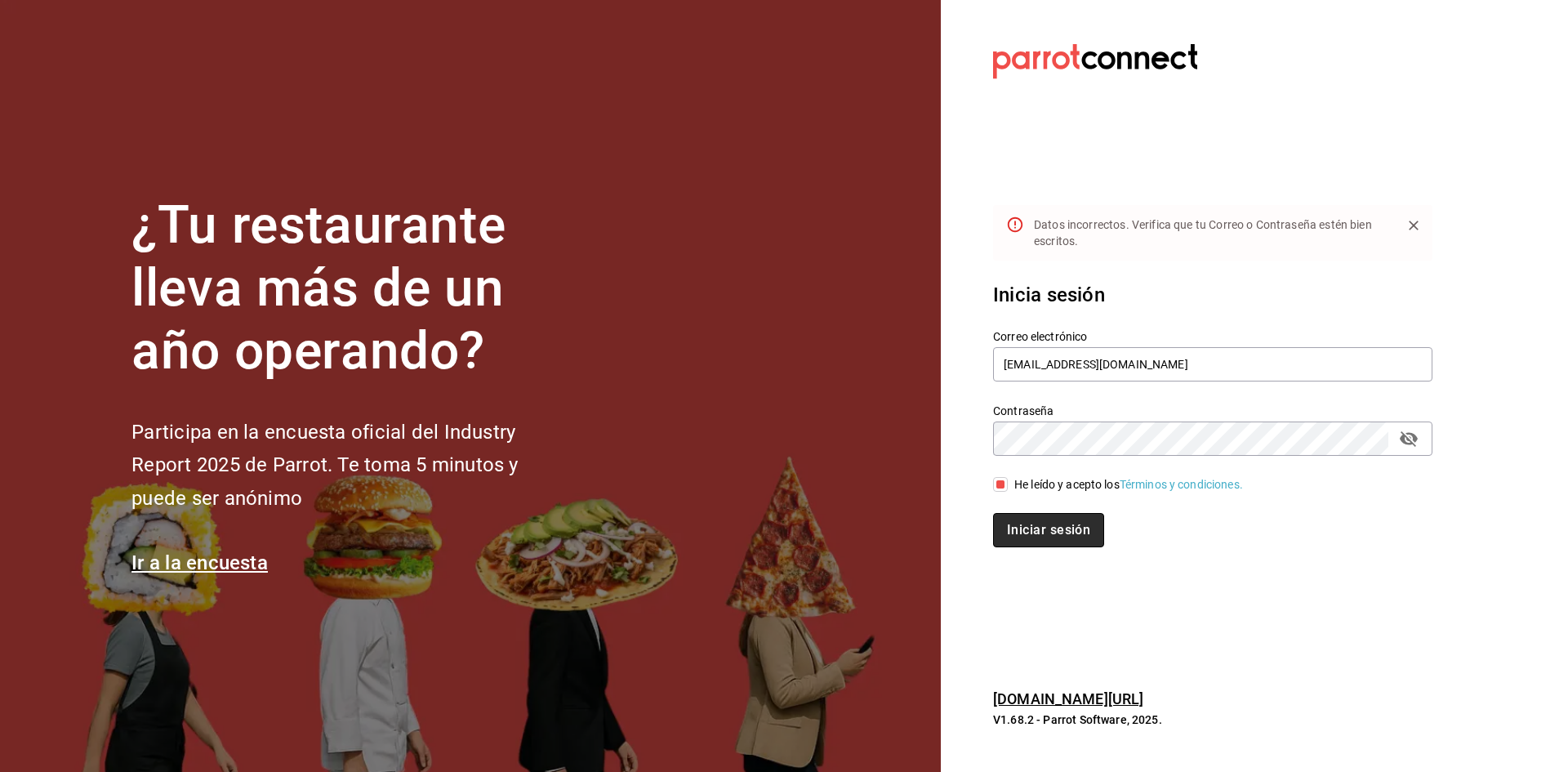
click at [1027, 525] on button "Iniciar sesión" at bounding box center [1049, 529] width 111 height 34
click at [1007, 526] on button "Iniciar sesión" at bounding box center [1049, 529] width 111 height 34
click at [1347, 580] on section "Datos incorrectos. Verifica que tu Correo o Contraseña estén bien escritos. Ini…" at bounding box center [1207, 386] width 531 height 772
click at [1079, 528] on button "Iniciar sesión" at bounding box center [1049, 529] width 111 height 34
